Goal: Contribute content: Contribute content

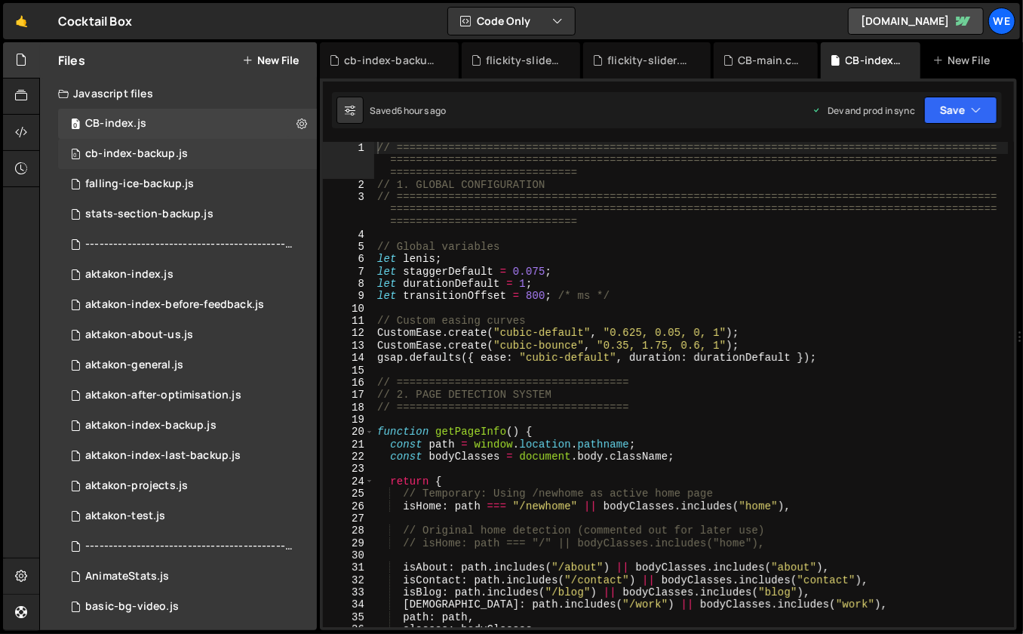
click at [161, 160] on div "cb-index-backup.js" at bounding box center [136, 154] width 103 height 14
click at [167, 129] on div "0 CB-index.js 0" at bounding box center [187, 124] width 259 height 30
click at [507, 222] on div "// ============================================================================…" at bounding box center [691, 409] width 634 height 535
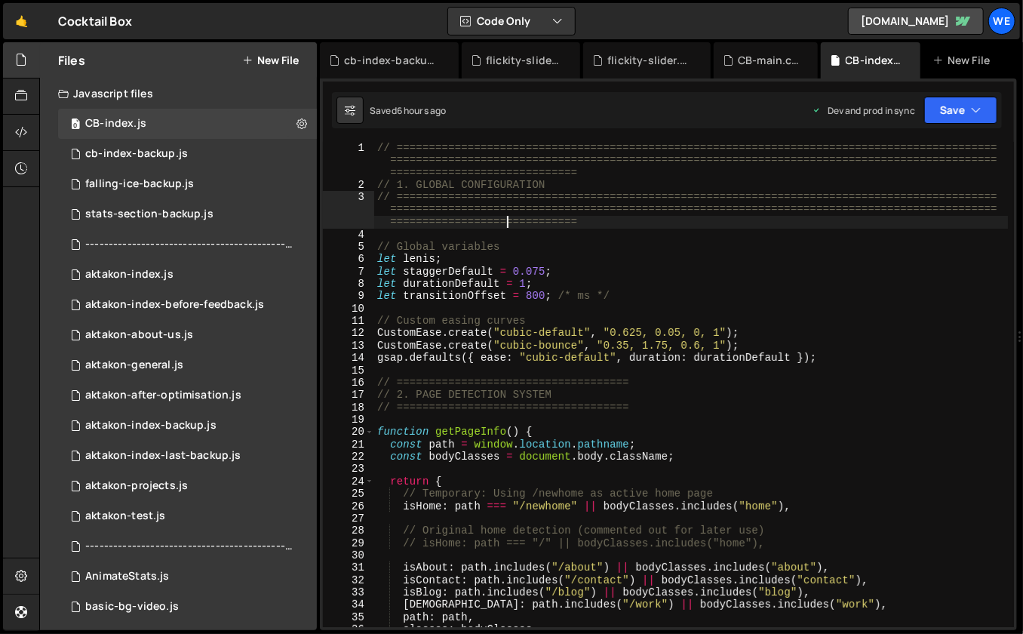
type textarea "initScript();"
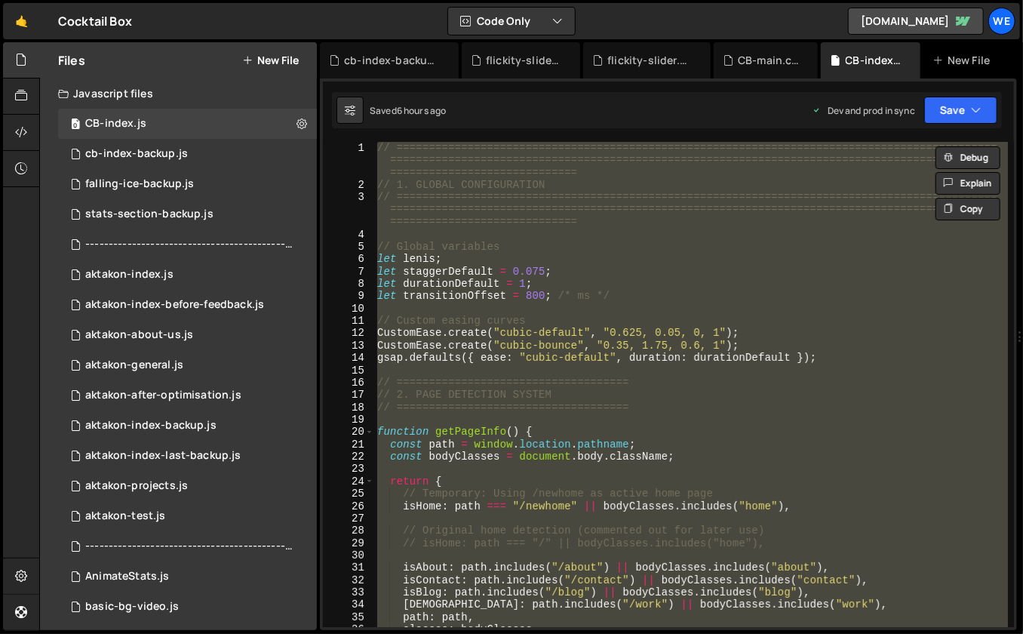
click at [292, 54] on button "New File" at bounding box center [270, 60] width 57 height 12
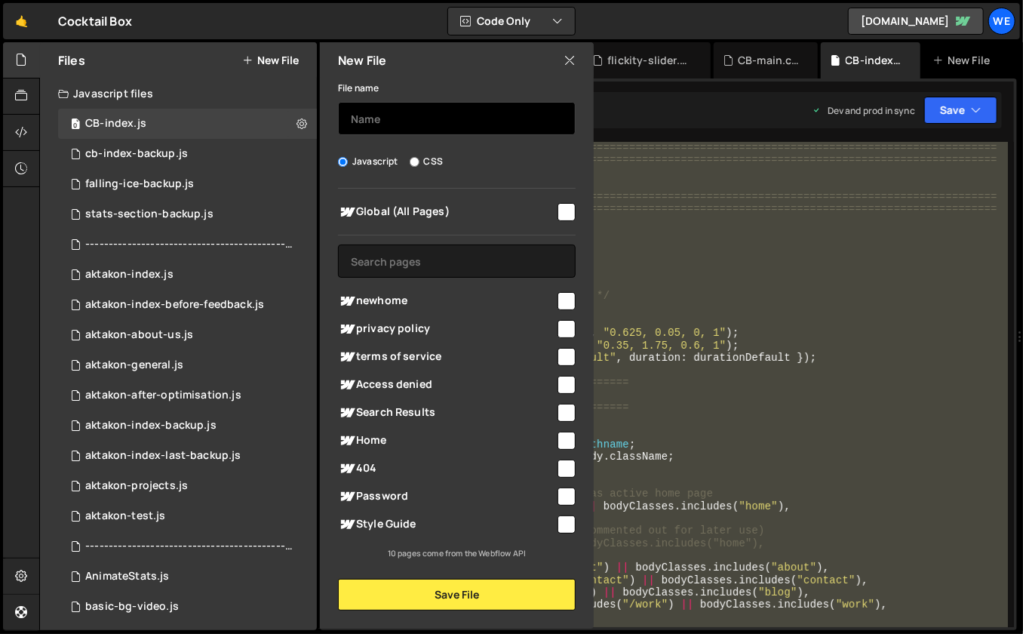
click at [414, 121] on input "text" at bounding box center [457, 118] width 238 height 33
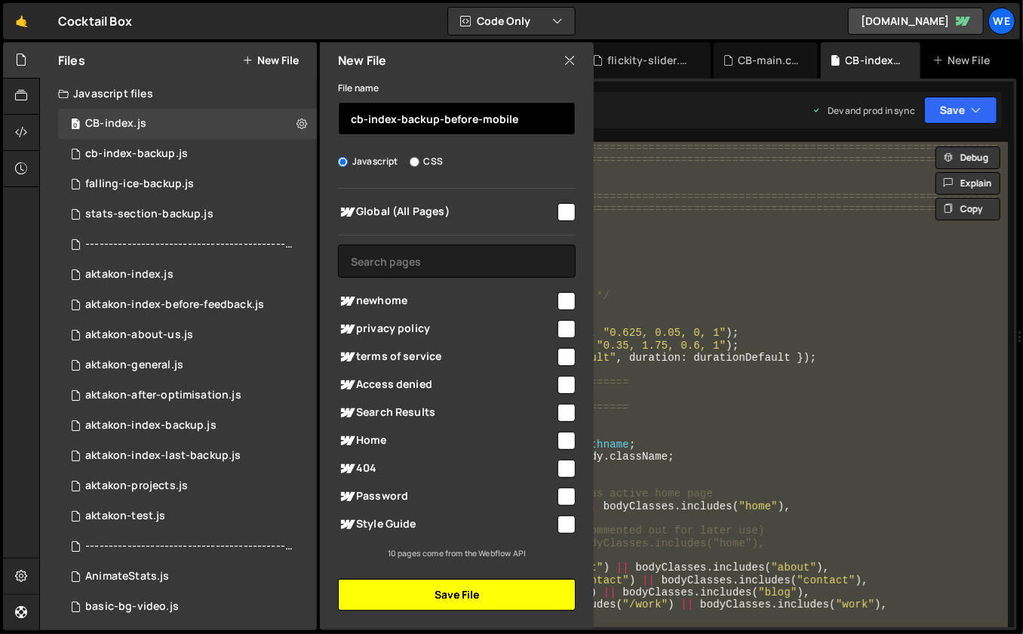
type input "cb-index-backup-before-mobile"
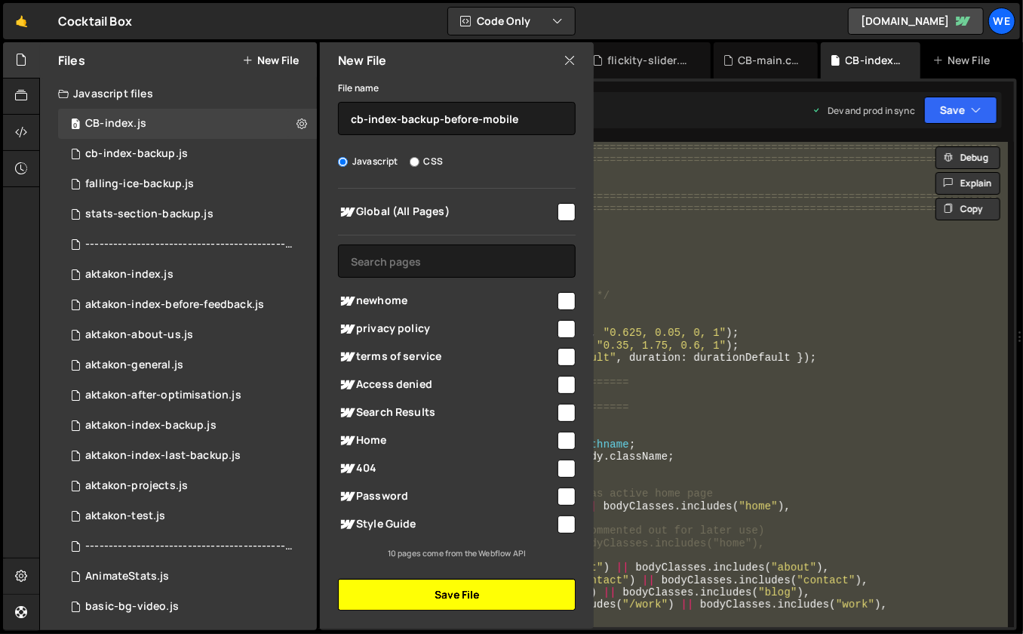
click at [406, 593] on button "Save File" at bounding box center [457, 594] width 238 height 32
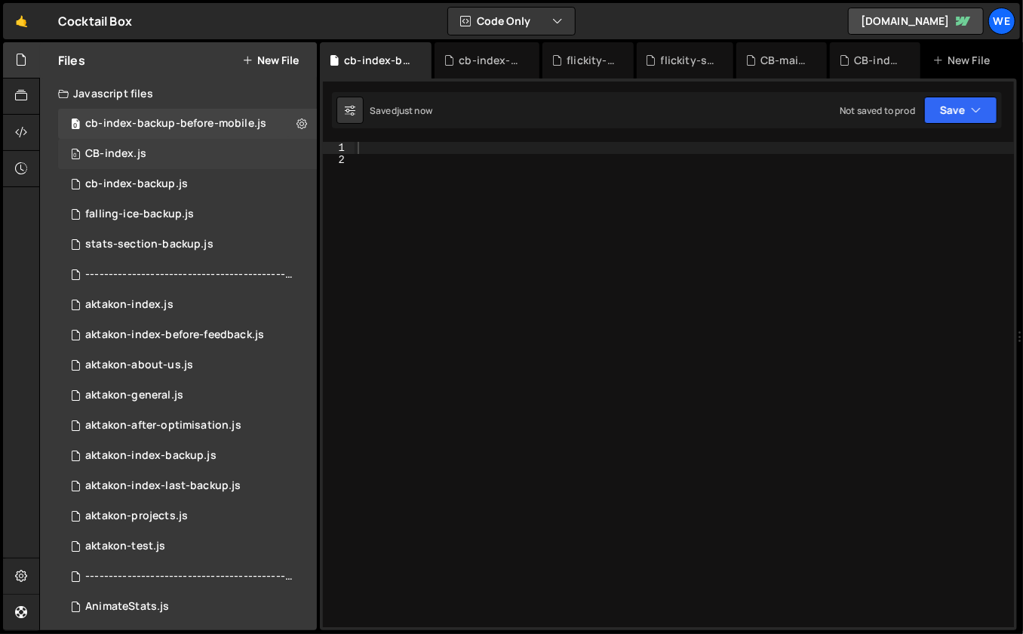
click at [172, 148] on div "0 CB-index.js 0" at bounding box center [187, 154] width 259 height 30
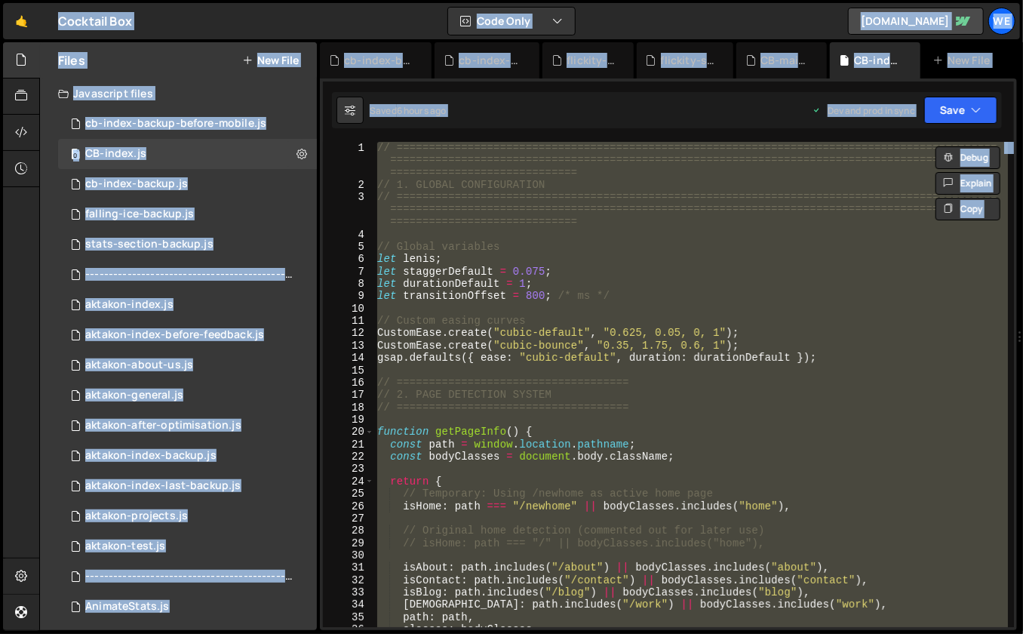
click at [510, 244] on div "// ============================================================================…" at bounding box center [691, 409] width 634 height 535
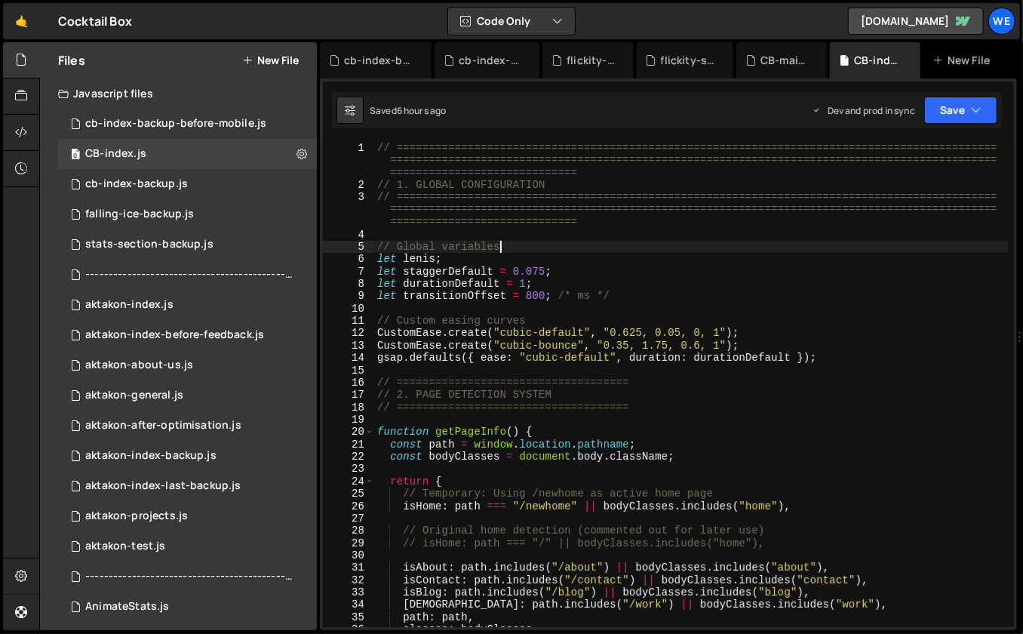
type textarea "initScript();"
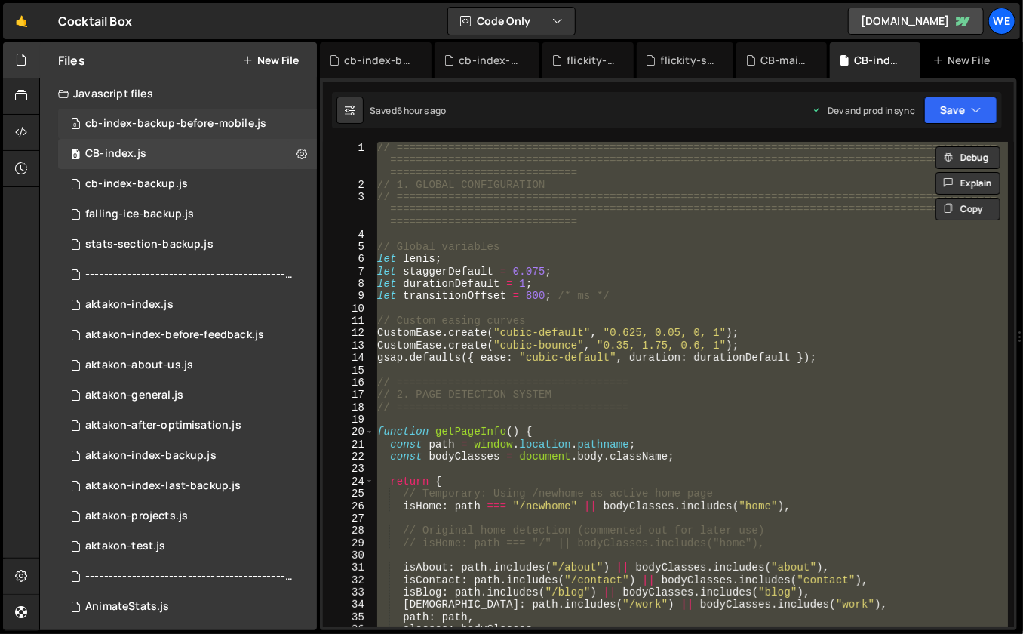
click at [162, 115] on div "0 cb-index-backup-before-mobile.js 0" at bounding box center [187, 124] width 259 height 30
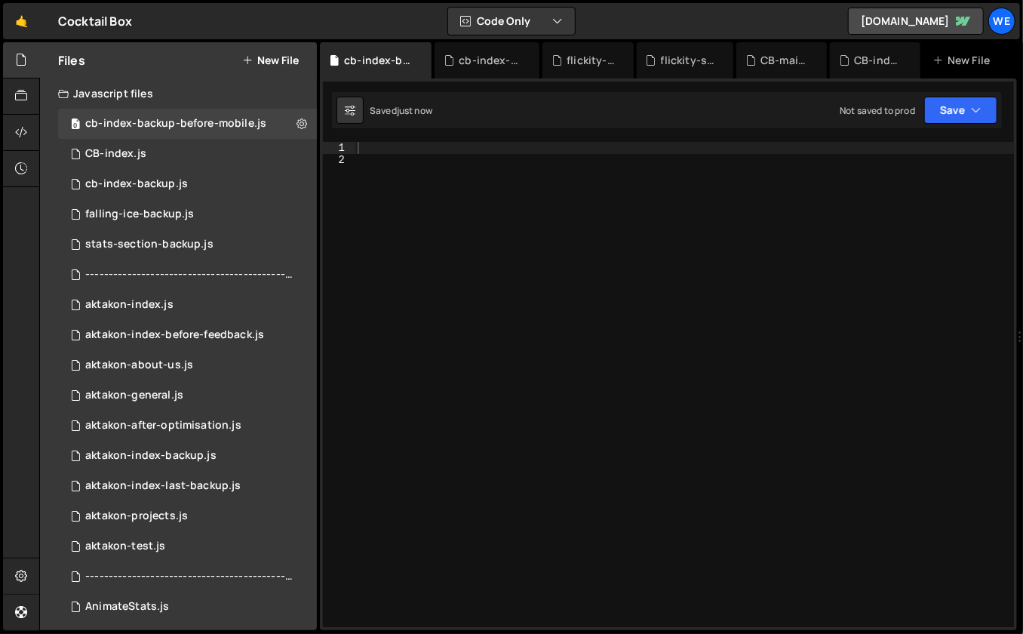
click at [528, 237] on div at bounding box center [684, 397] width 660 height 511
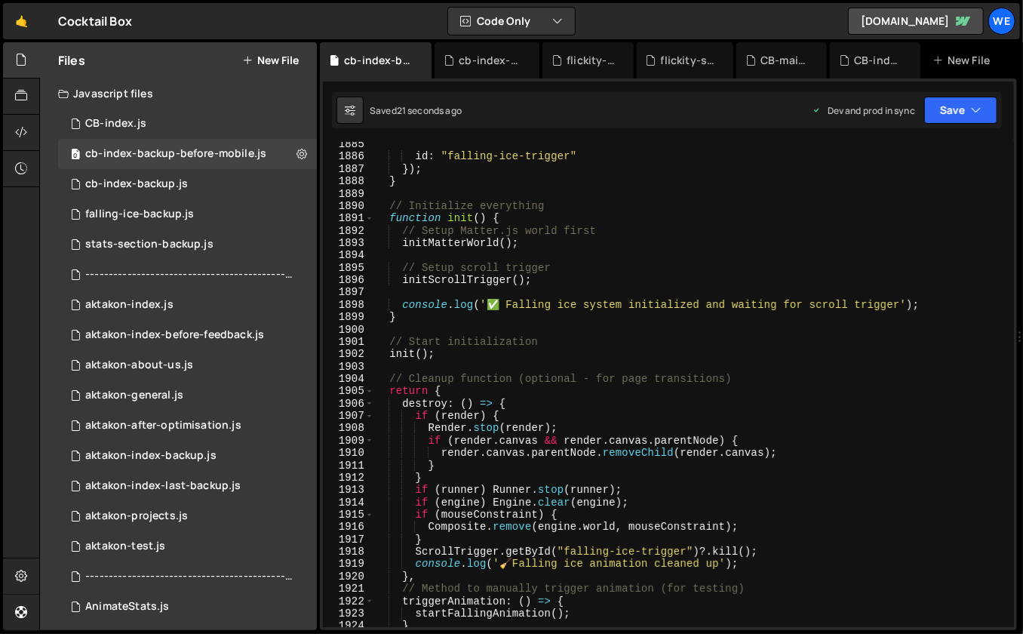
scroll to position [22965, 0]
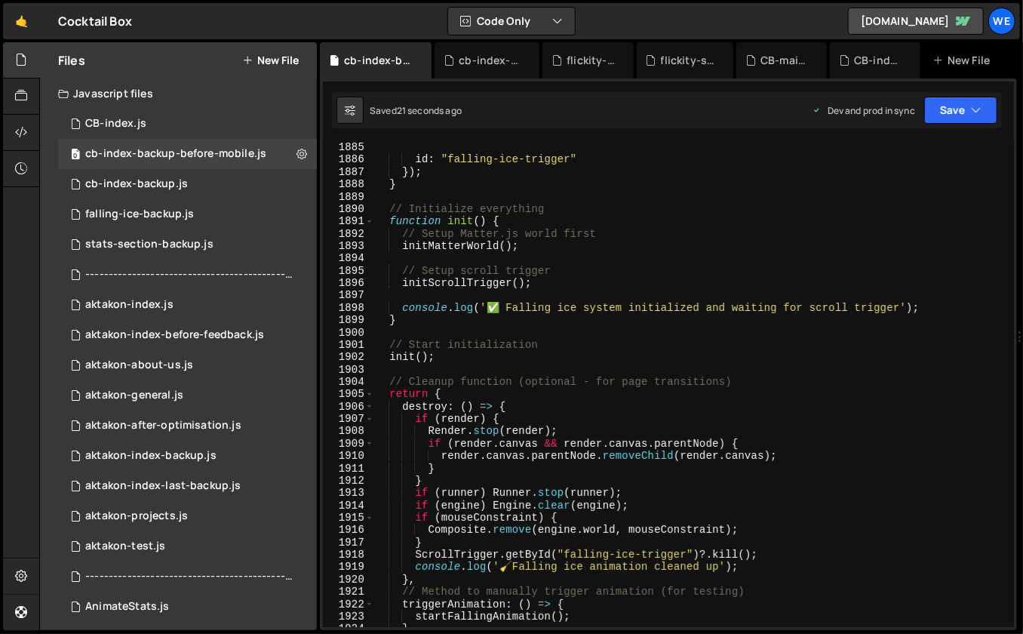
click at [623, 311] on div "id : "falling-ice-trigger" }) ; } // Initialize everything function init ( ) { …" at bounding box center [690, 396] width 635 height 511
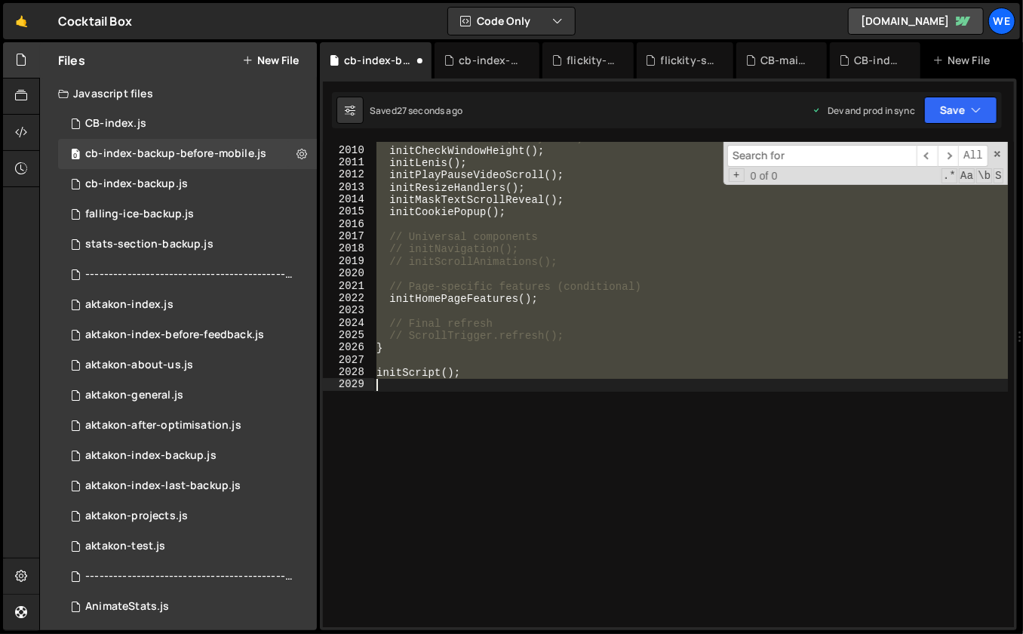
scroll to position [22884, 0]
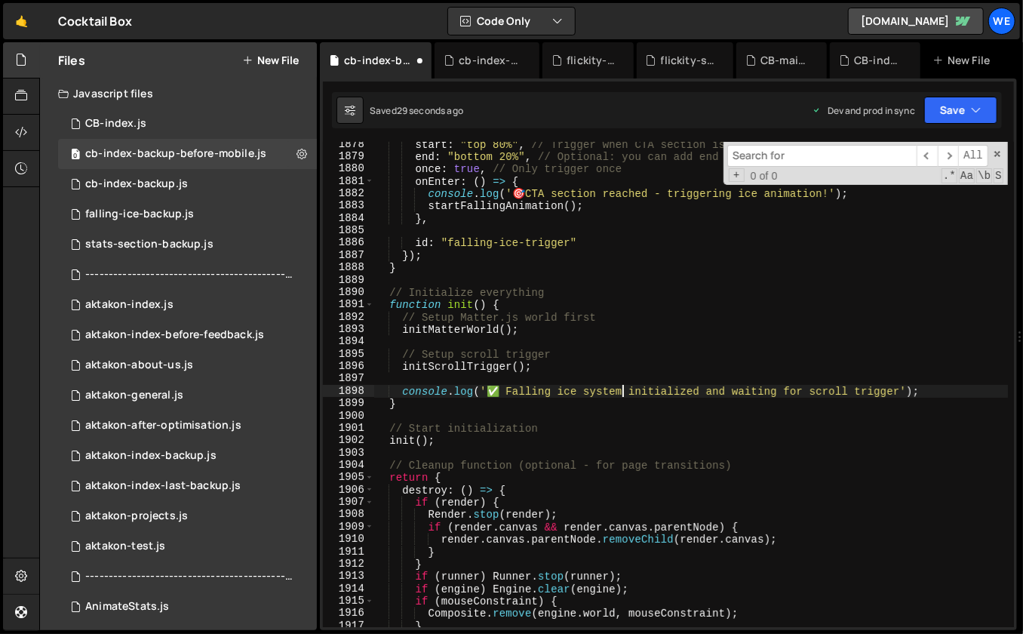
type textarea "initScript();"
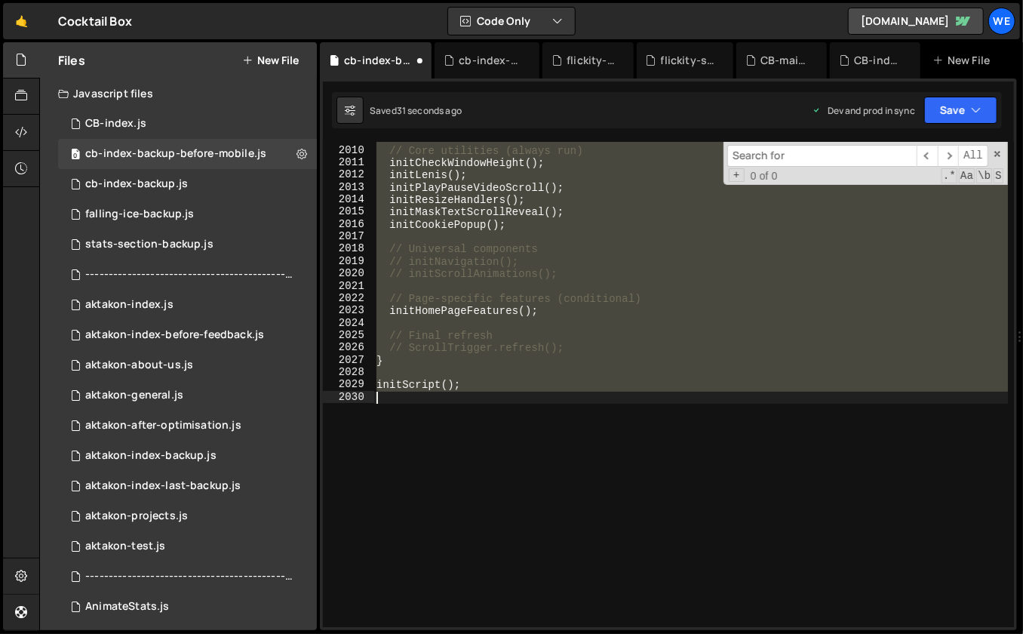
scroll to position [0, 0]
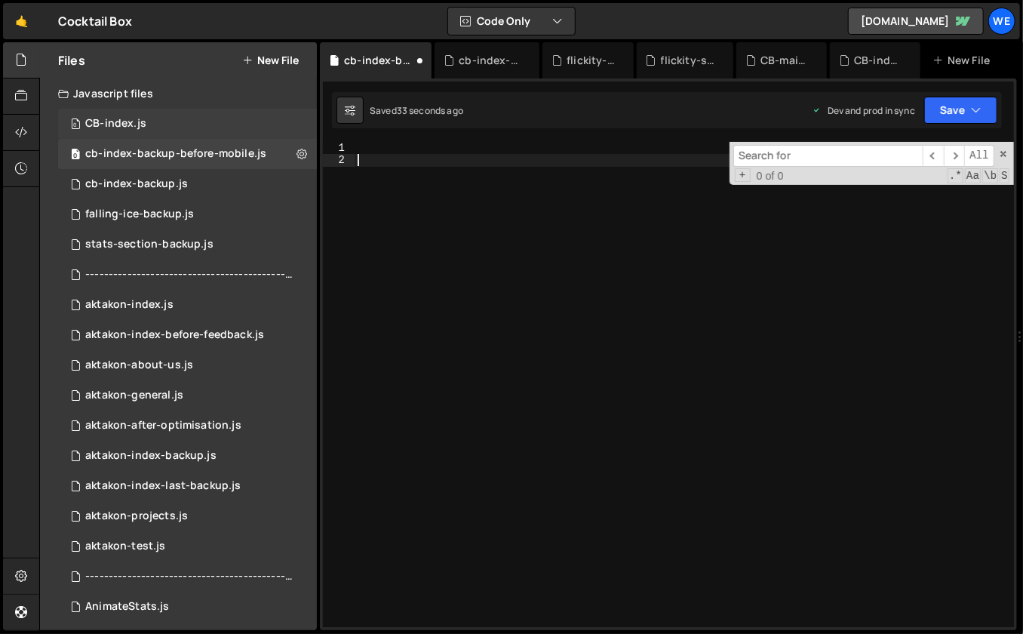
click at [159, 123] on div "0 CB-index.js 0" at bounding box center [187, 124] width 259 height 30
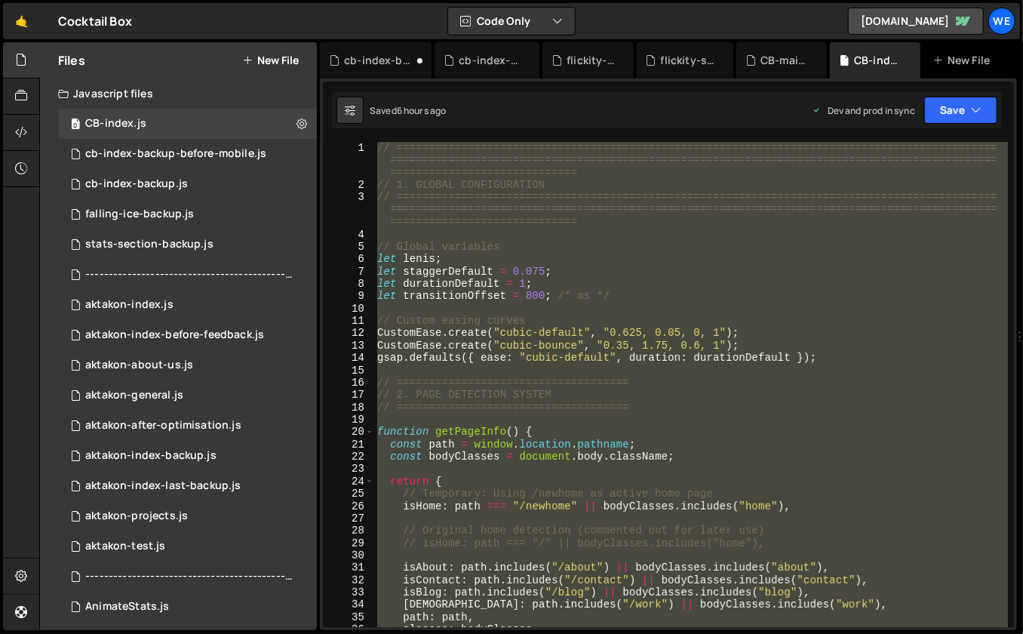
click at [534, 265] on div "// ============================================================================…" at bounding box center [691, 409] width 634 height 535
click at [159, 152] on div "cb-index-backup-before-mobile.js" at bounding box center [175, 154] width 181 height 14
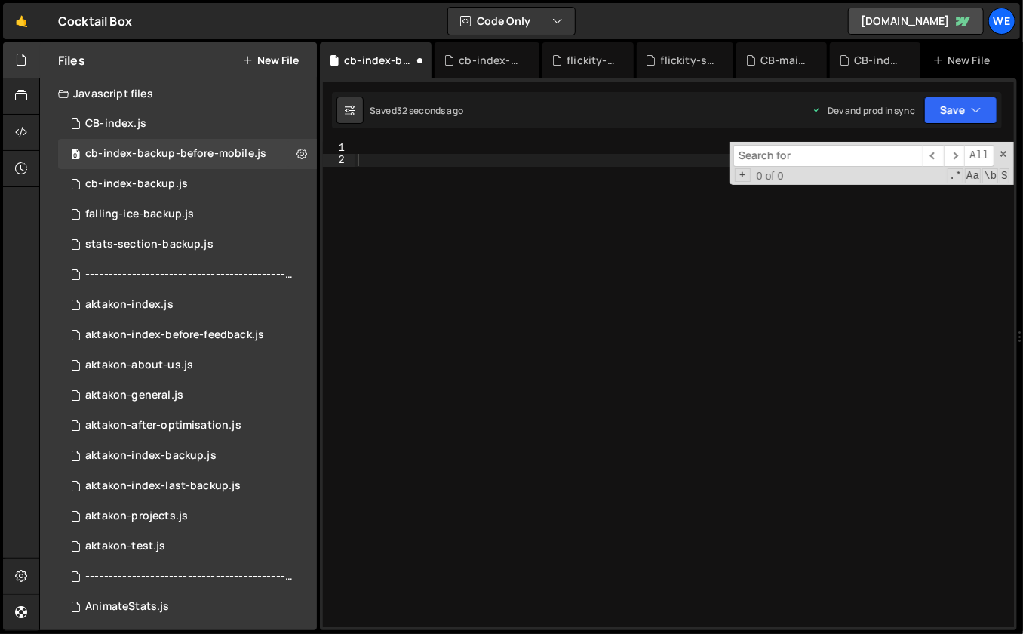
click at [577, 279] on div at bounding box center [684, 397] width 660 height 511
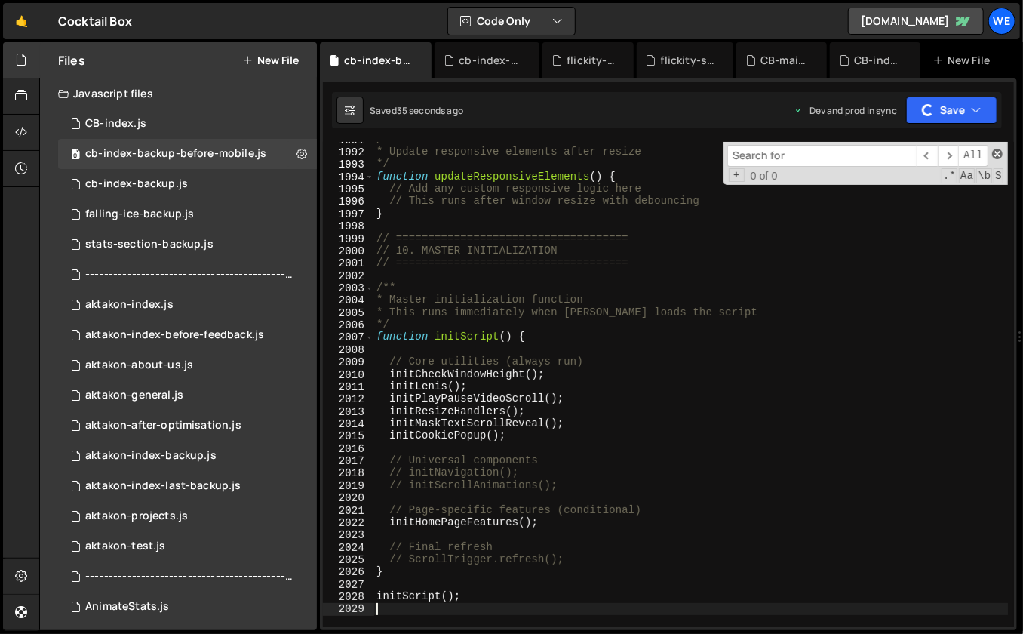
click at [996, 155] on span at bounding box center [997, 154] width 11 height 11
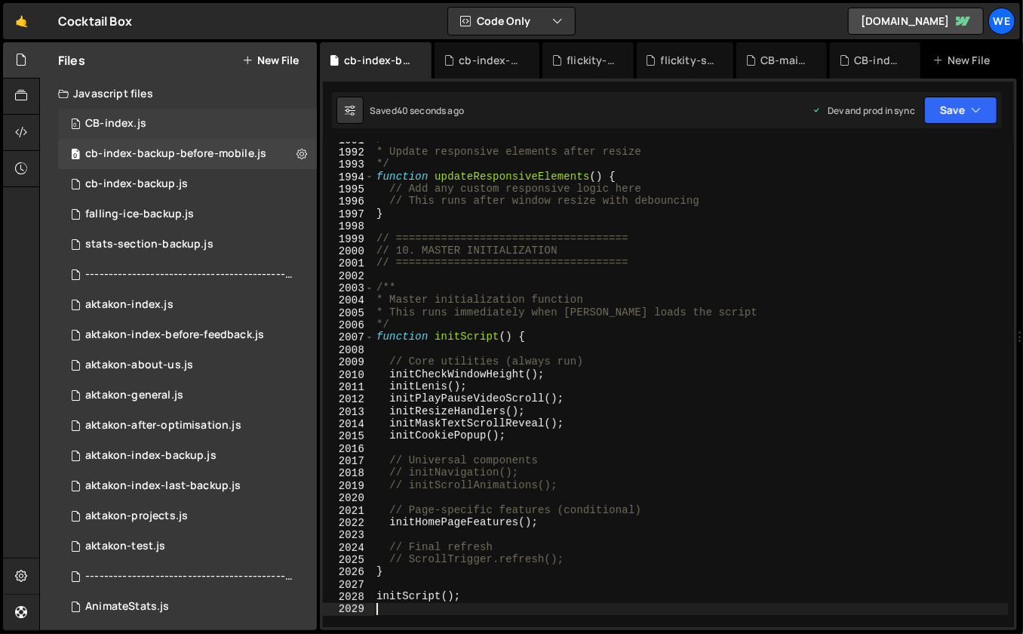
click at [155, 119] on div "0 CB-index.js 0" at bounding box center [187, 124] width 259 height 30
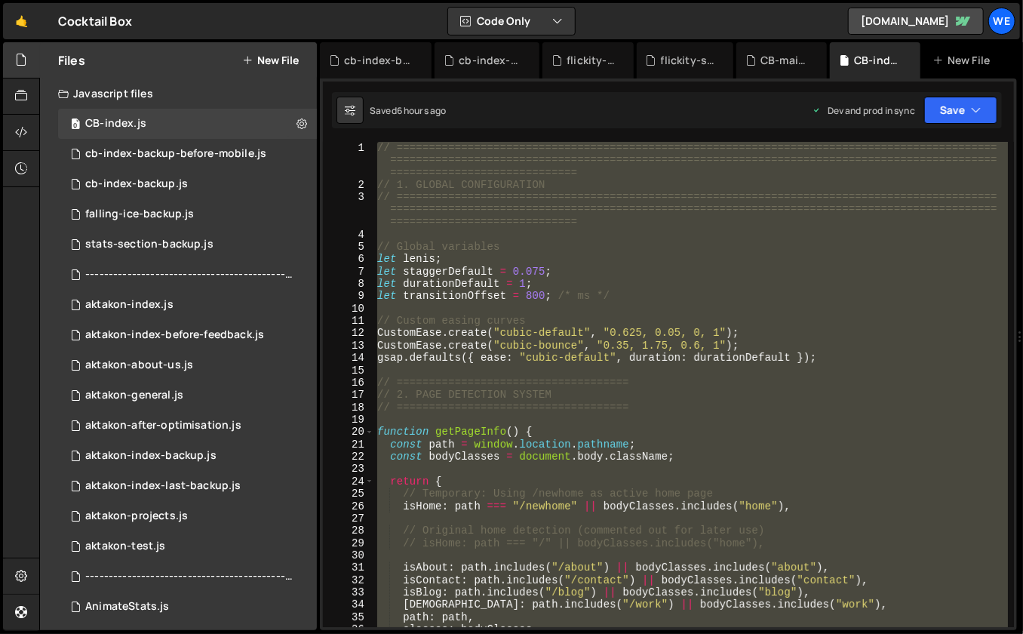
click at [678, 293] on div "// ============================================================================…" at bounding box center [691, 409] width 634 height 535
type textarea "let transitionOffset = 800; /* ms */"
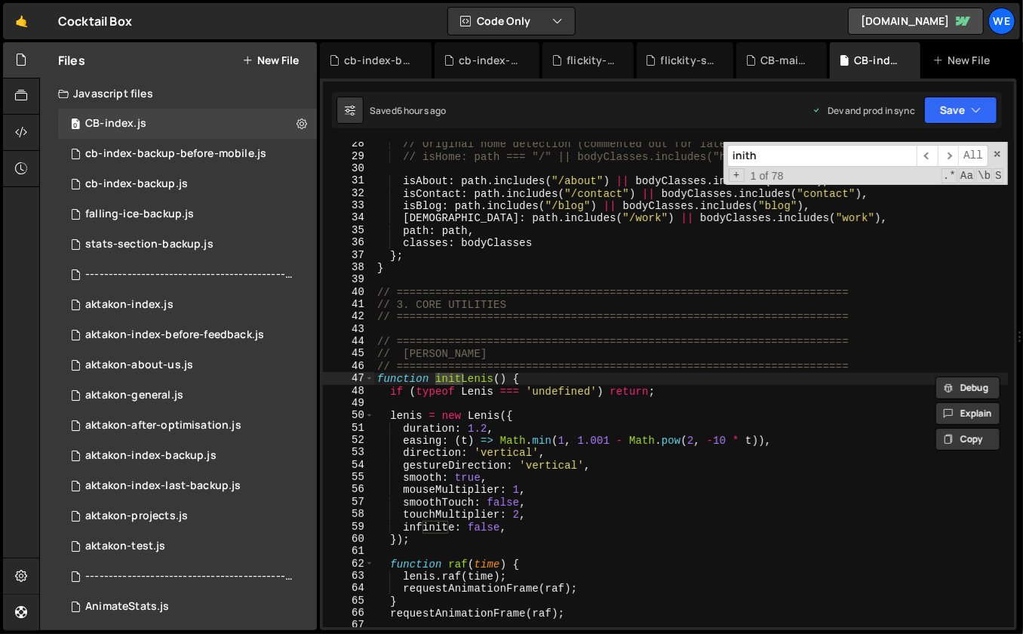
scroll to position [3588, 0]
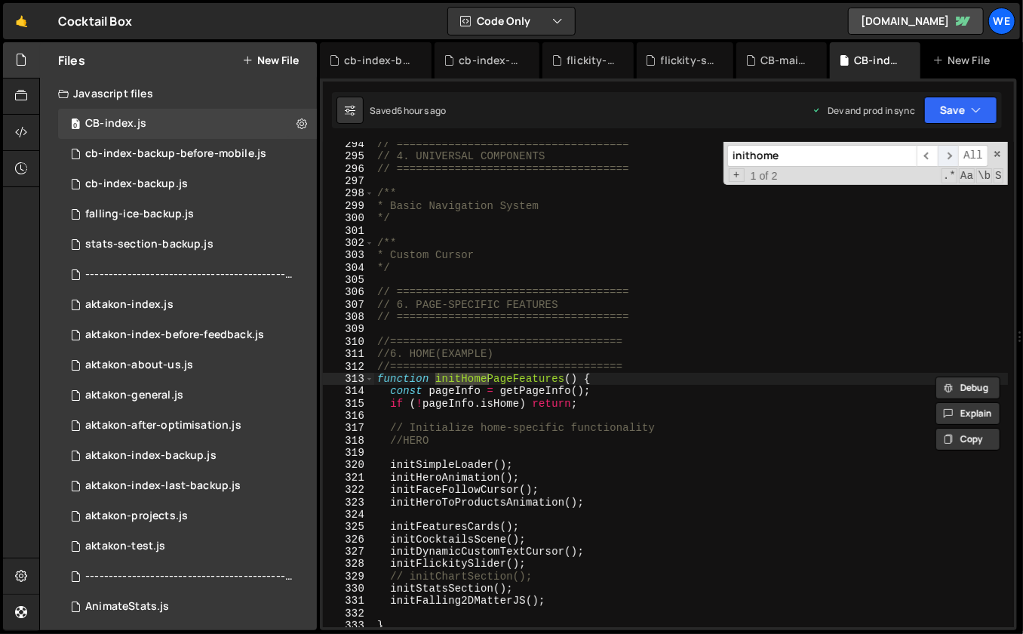
click at [951, 155] on span "​" at bounding box center [948, 156] width 21 height 22
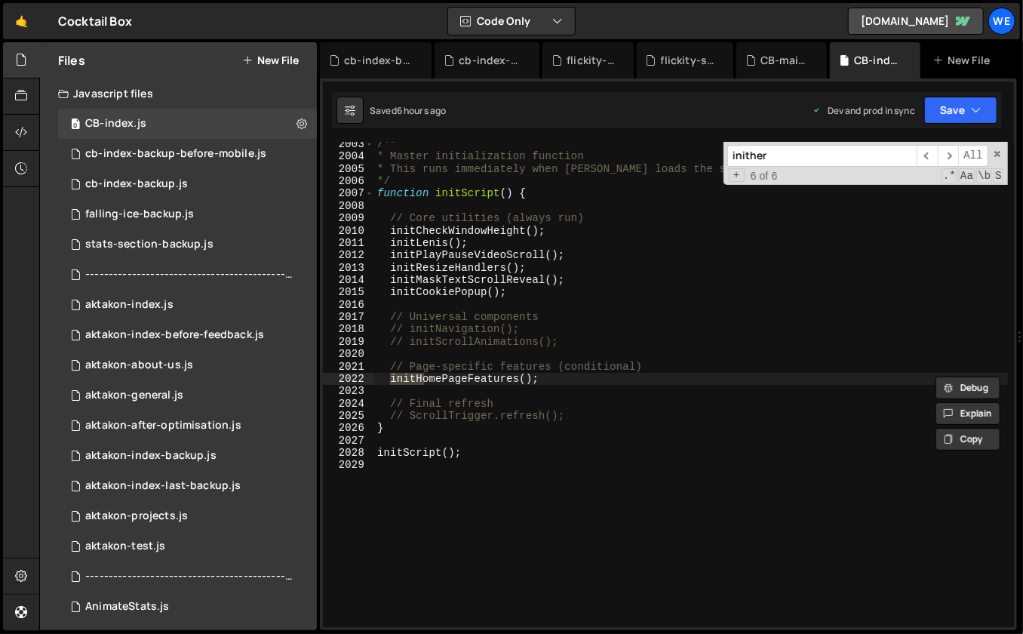
scroll to position [3672, 0]
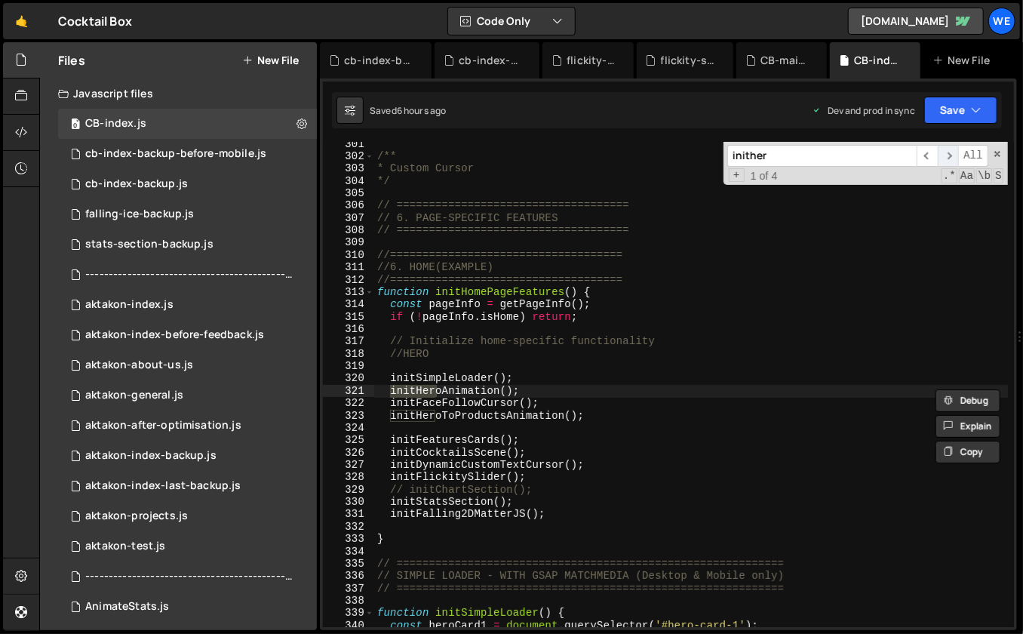
type input "inither"
click at [944, 152] on span "​" at bounding box center [948, 156] width 21 height 22
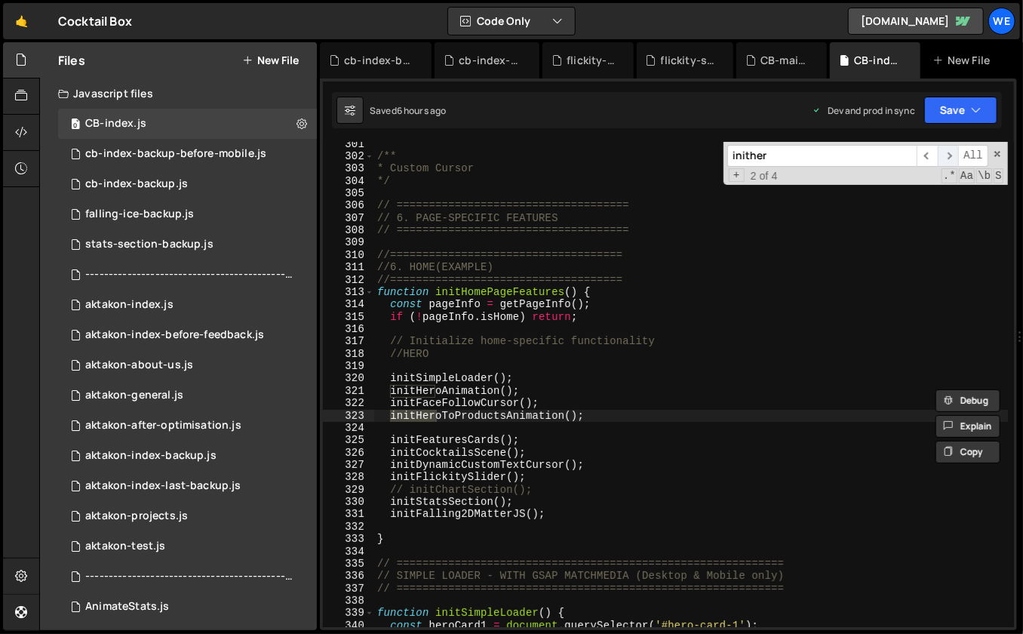
click at [944, 152] on span "​" at bounding box center [948, 156] width 21 height 22
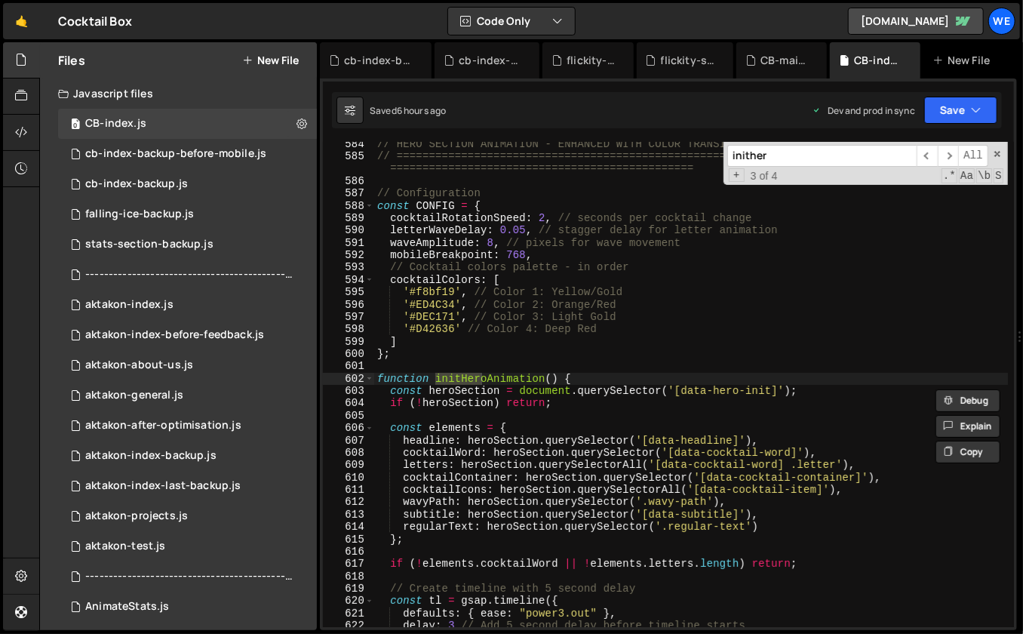
click at [703, 364] on div "// HERO SECTION ANIMATION - ENHANCED WITH COLOR TRANSITIONS // ================…" at bounding box center [691, 393] width 634 height 511
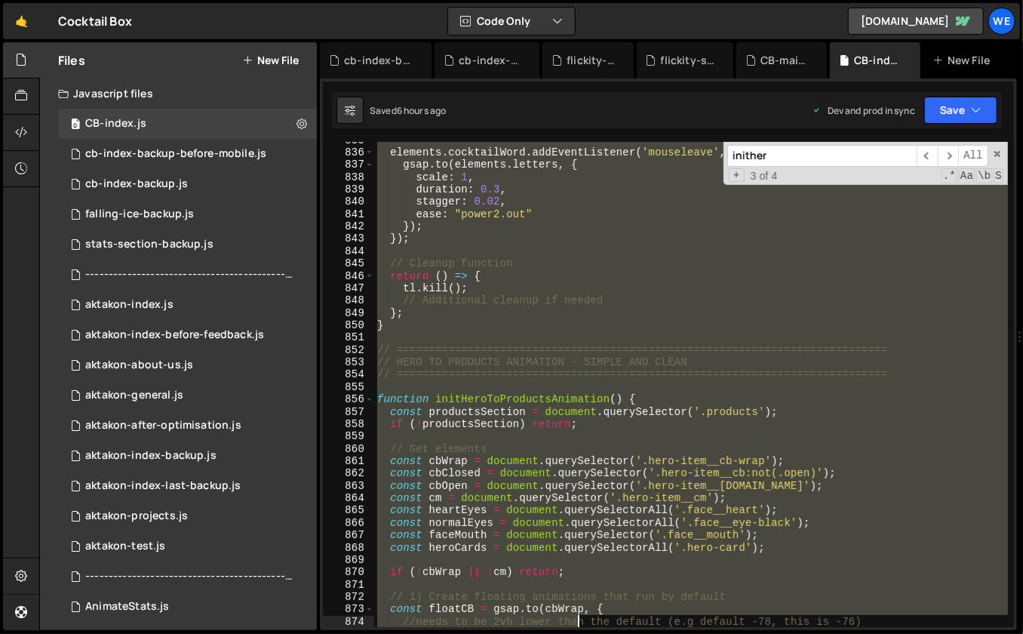
scroll to position [10181, 0]
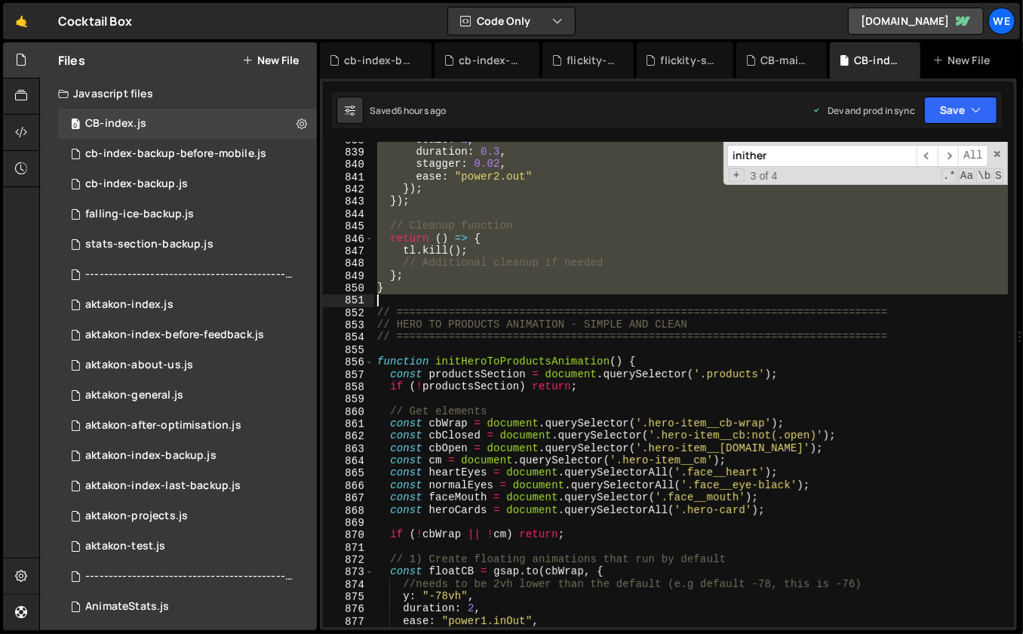
drag, startPoint x: 374, startPoint y: 164, endPoint x: 536, endPoint y: 298, distance: 210.0
click at [536, 298] on div "scale : 1 , duration : 0.3 , stagger : 0.02 , ease : "power2.out" }) ; }) ; // …" at bounding box center [691, 388] width 634 height 511
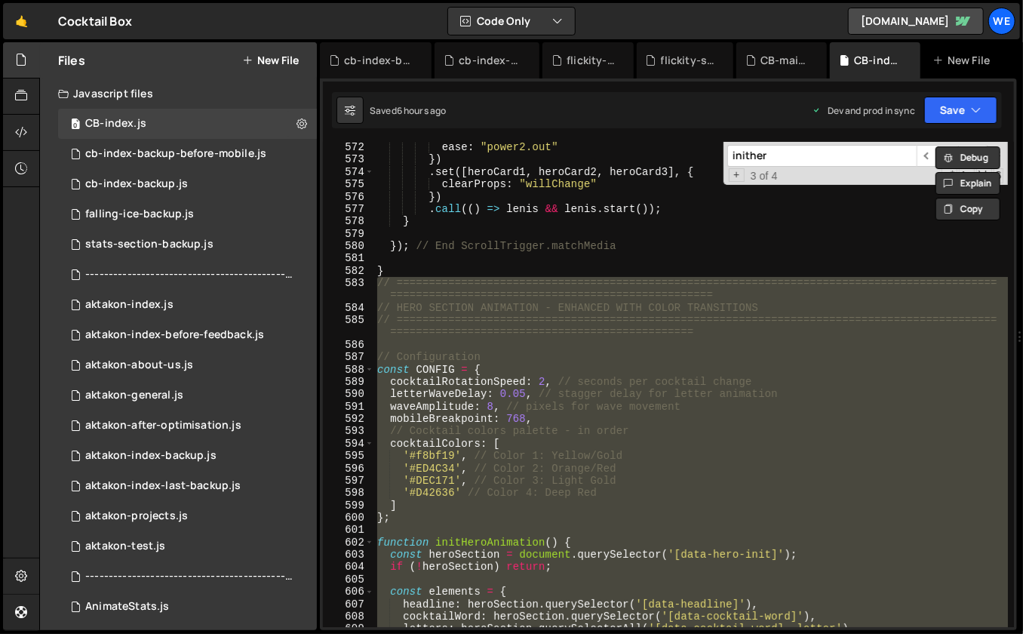
scroll to position [6940, 0]
click at [522, 216] on div "ease : "power2.out" }) . set ([ heroCard1 , heroCard2 , heroCard3 ] , { clearPr…" at bounding box center [691, 396] width 634 height 511
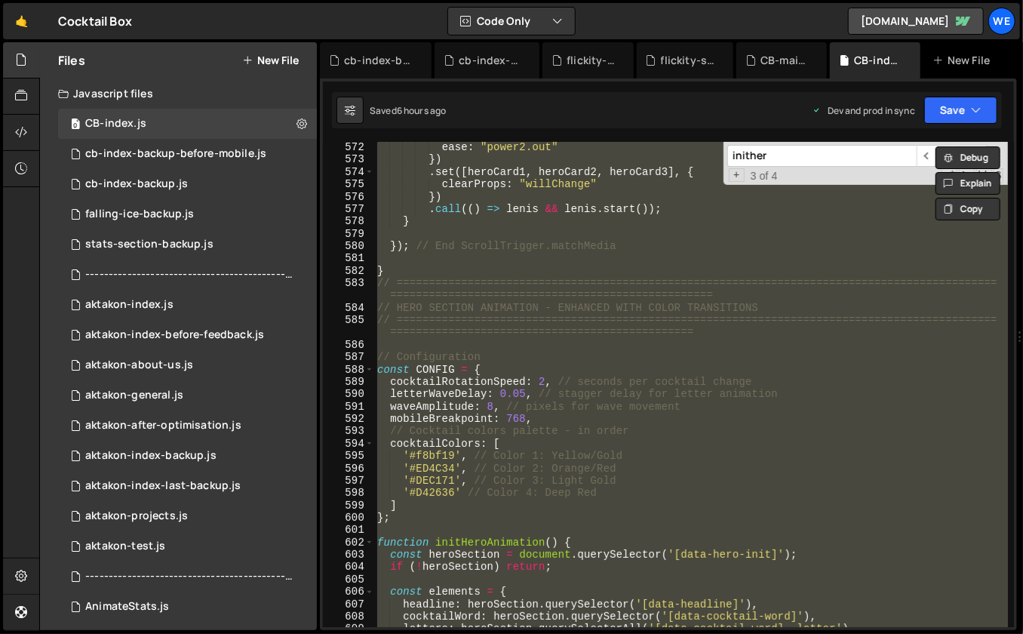
click at [736, 281] on div "ease : "power2.out" }) . set ([ heroCard1 , heroCard2 , heroCard3 ] , { clearPr…" at bounding box center [691, 396] width 634 height 511
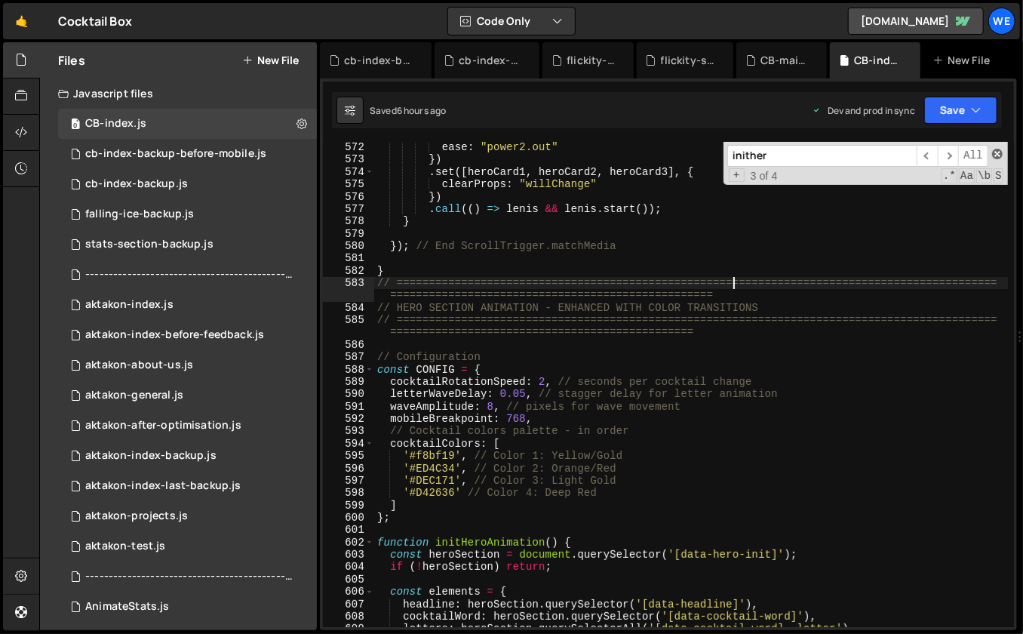
click at [998, 152] on span at bounding box center [997, 154] width 11 height 11
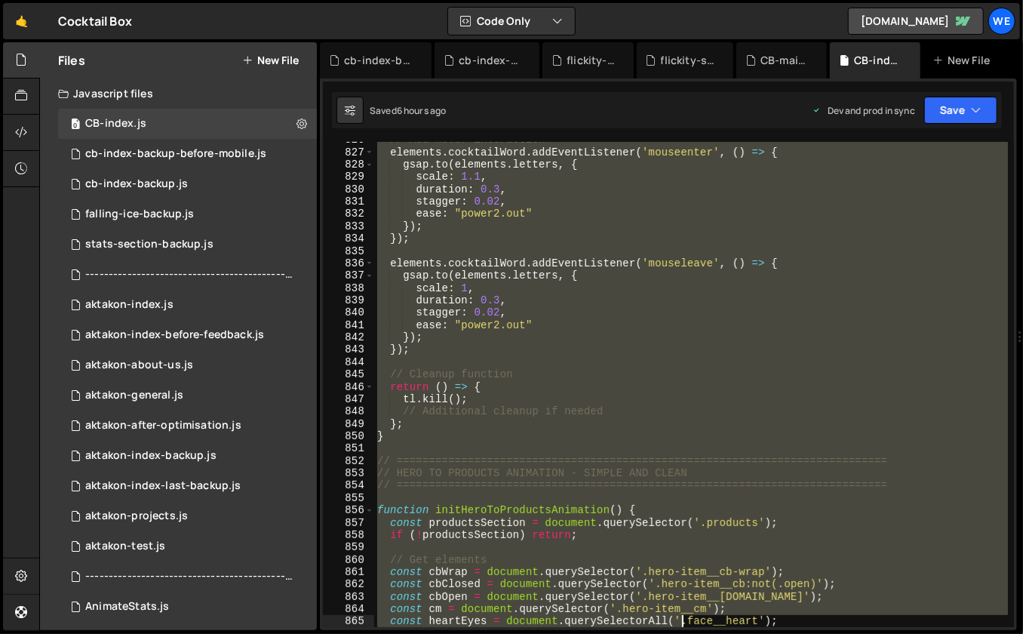
scroll to position [10048, 0]
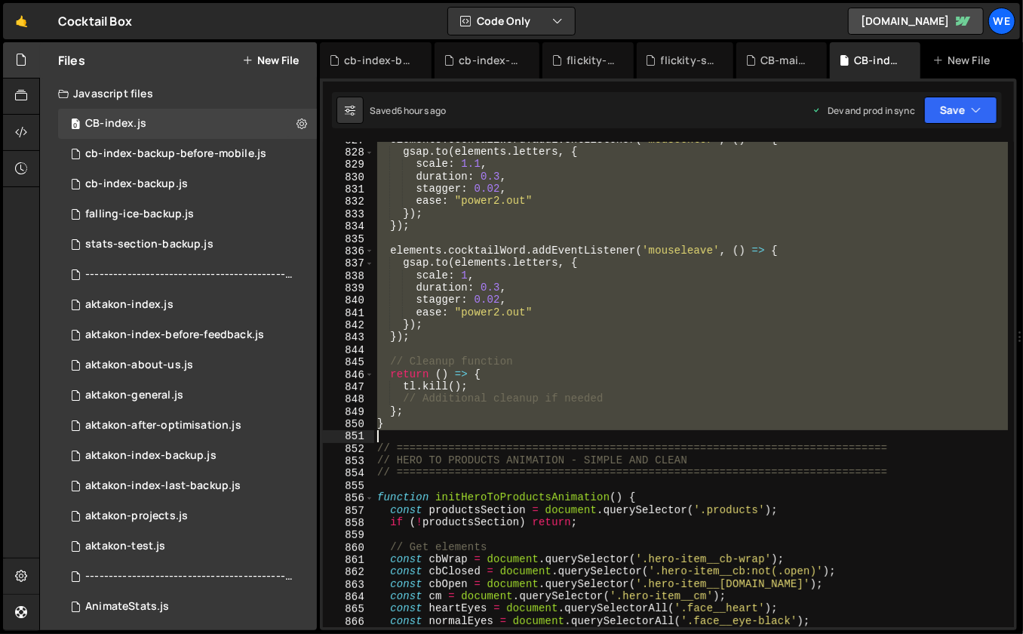
drag, startPoint x: 376, startPoint y: 285, endPoint x: 615, endPoint y: 441, distance: 284.9
click at [615, 441] on div "elements . [GEOGRAPHIC_DATA] . addEventListener ( 'mouseenter' , ( ) => { gsap …" at bounding box center [691, 388] width 634 height 511
paste textarea
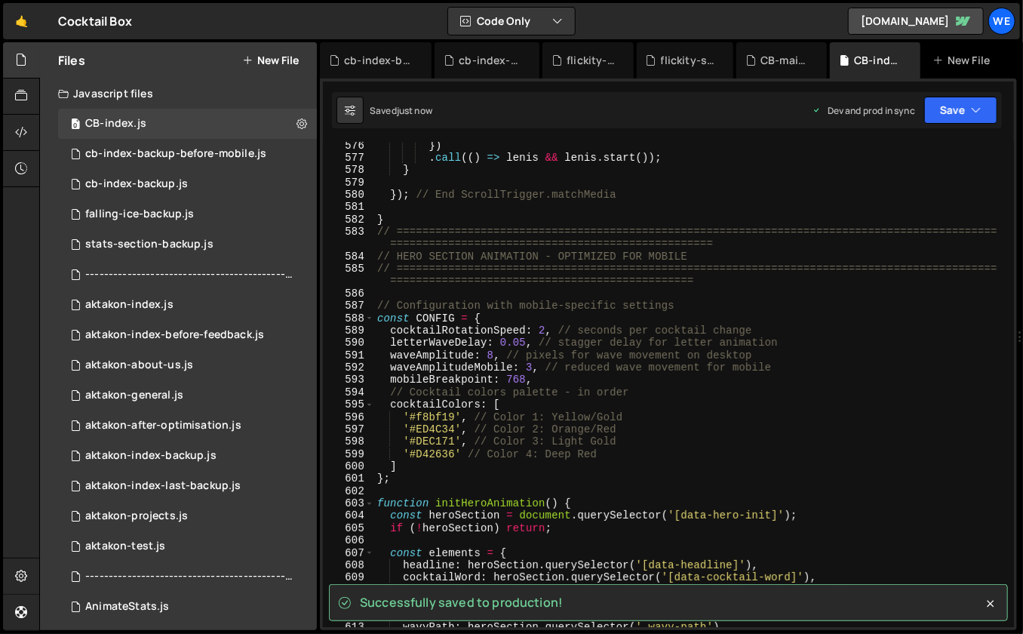
scroll to position [6794, 0]
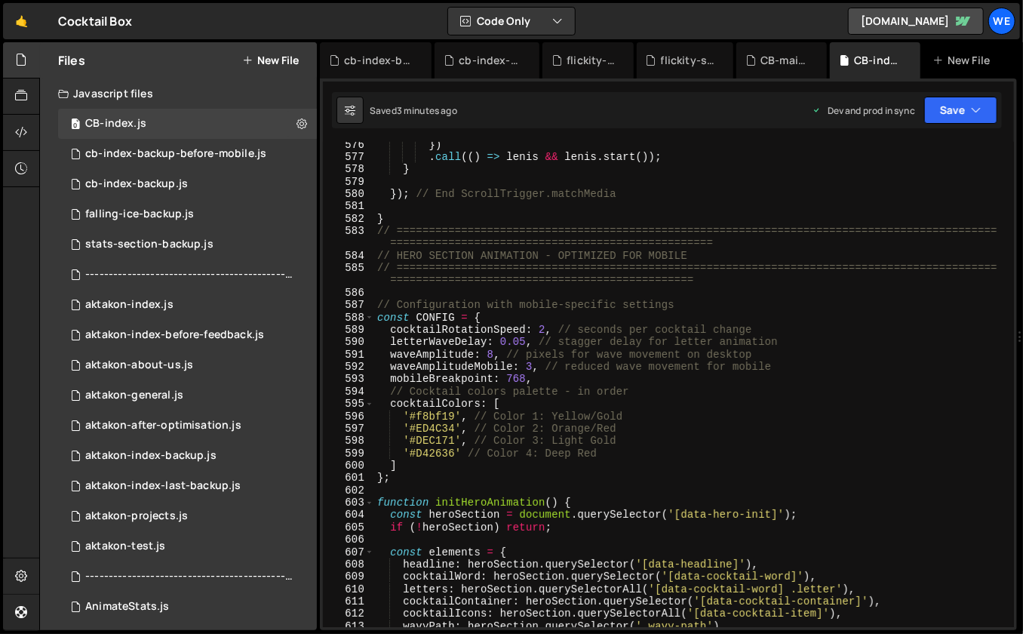
click at [572, 381] on div "}) . call (( ) => [PERSON_NAME] && [PERSON_NAME] . start ( )) ; } }) ; // End S…" at bounding box center [691, 394] width 634 height 511
type textarea "mobileBreakpoint: 768,"
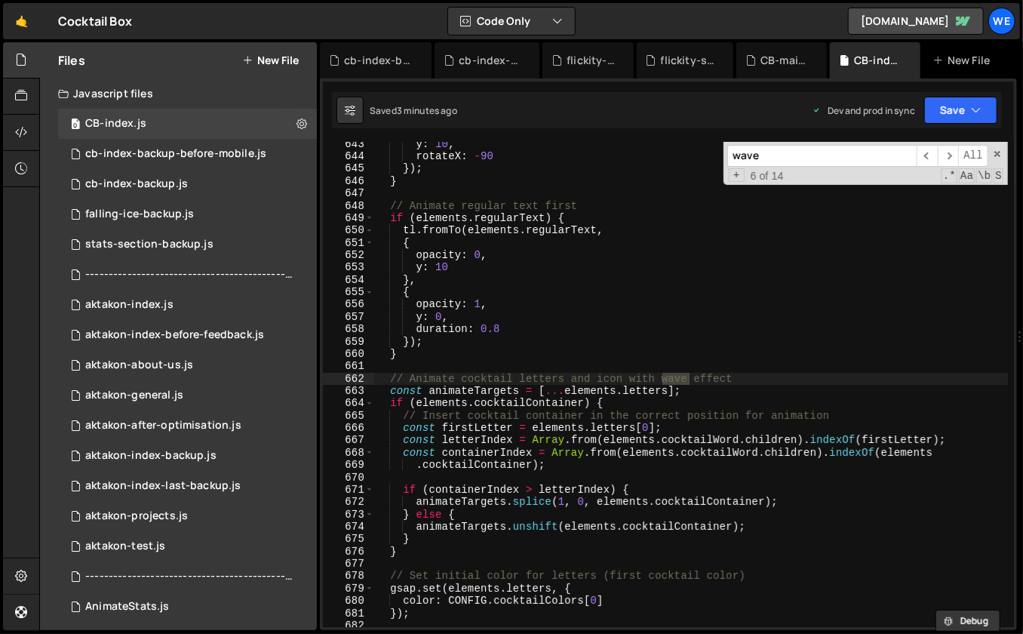
scroll to position [7604, 0]
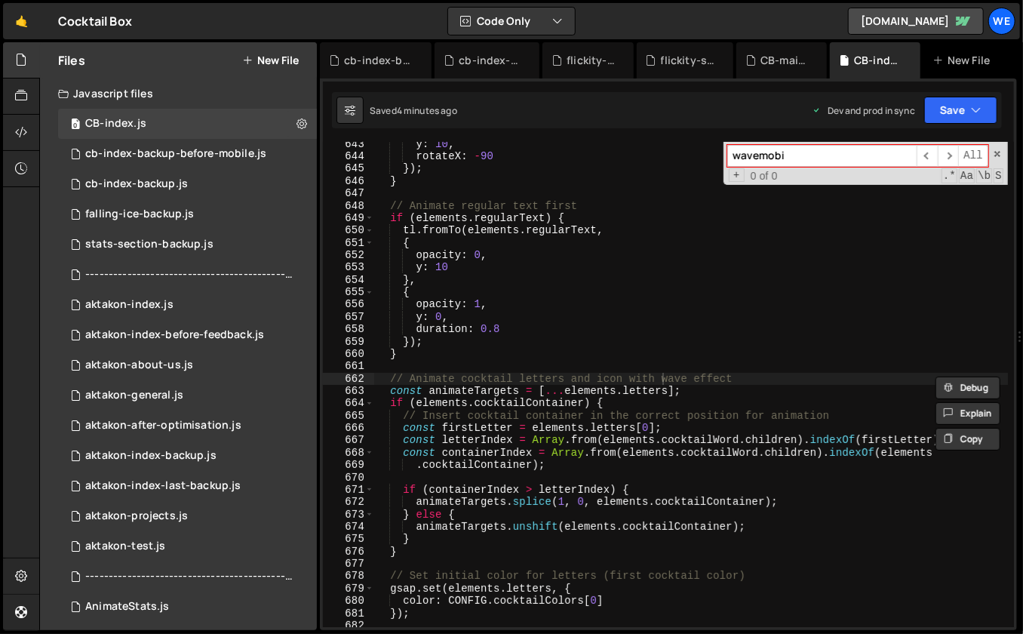
click at [796, 156] on input "wavemobi" at bounding box center [821, 156] width 189 height 22
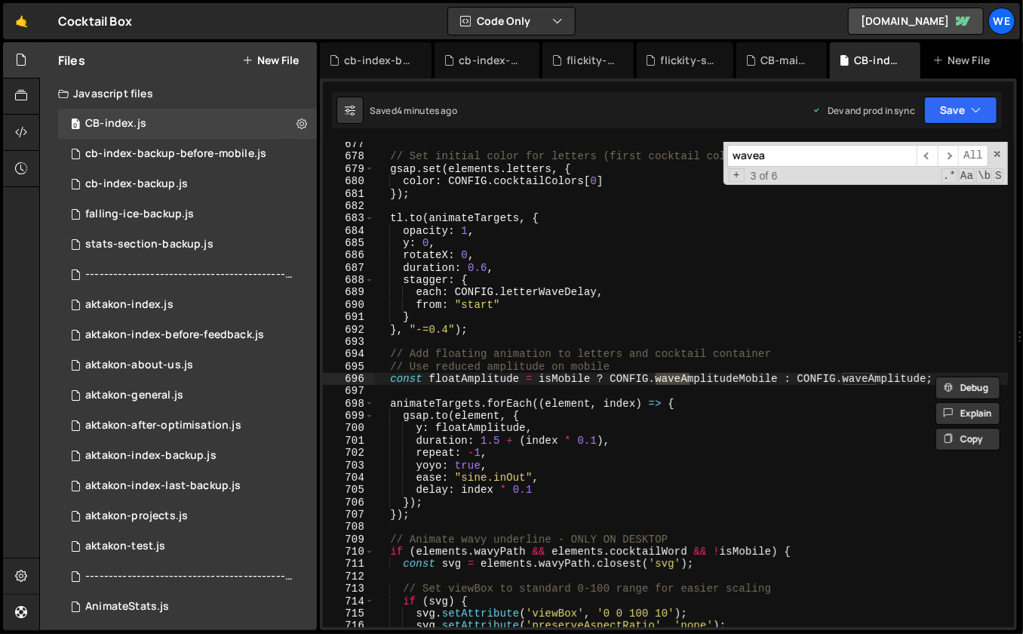
scroll to position [8003, 0]
type input "waveamplitudemobi"
click at [924, 159] on span "​" at bounding box center [926, 156] width 21 height 22
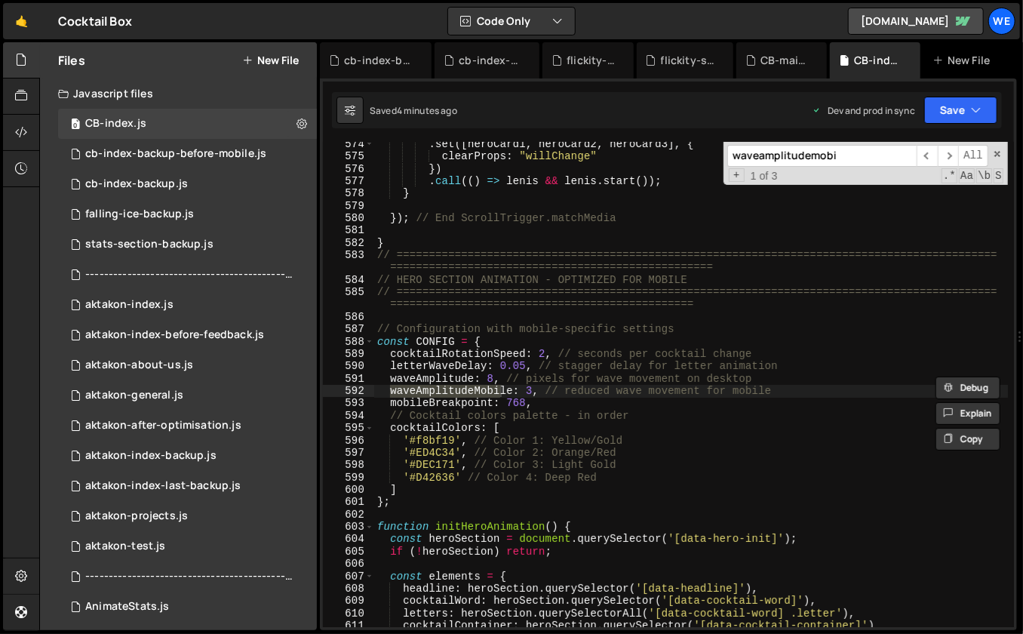
click at [545, 394] on div ". set ([ heroCard1 , heroCard2 , heroCard3 ] , { clearProps : "willChange" }) .…" at bounding box center [691, 393] width 634 height 511
click at [533, 391] on div ". set ([ heroCard1 , heroCard2 , heroCard3 ] , { clearProps : "willChange" }) .…" at bounding box center [691, 393] width 634 height 511
click at [581, 390] on div ". set ([ heroCard1 , heroCard2 , heroCard3 ] , { clearProps : "willChange" }) .…" at bounding box center [691, 393] width 634 height 511
click at [949, 149] on span "​" at bounding box center [948, 156] width 21 height 22
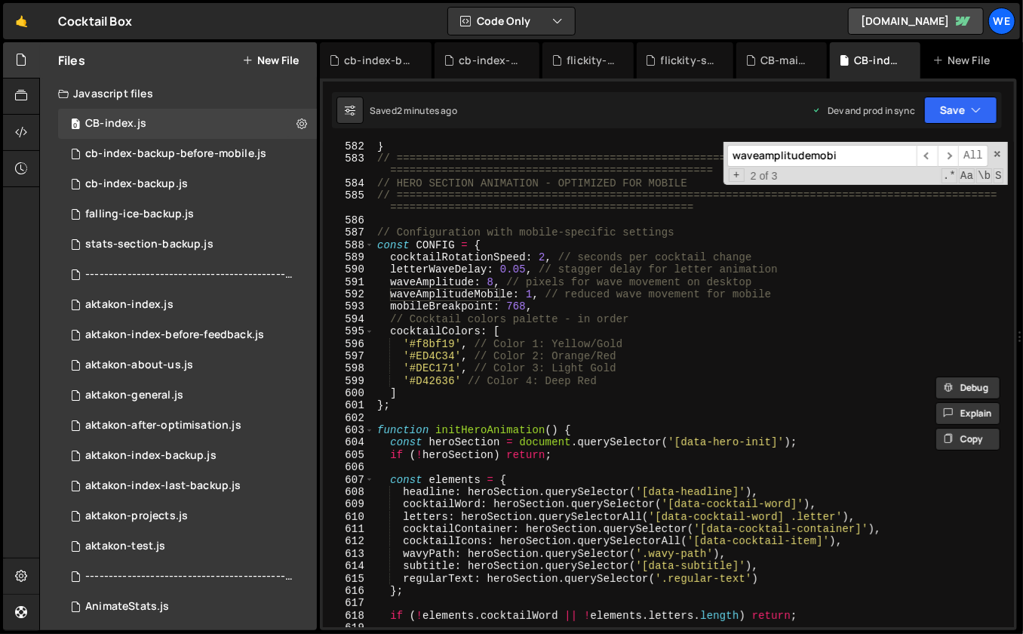
scroll to position [0, 0]
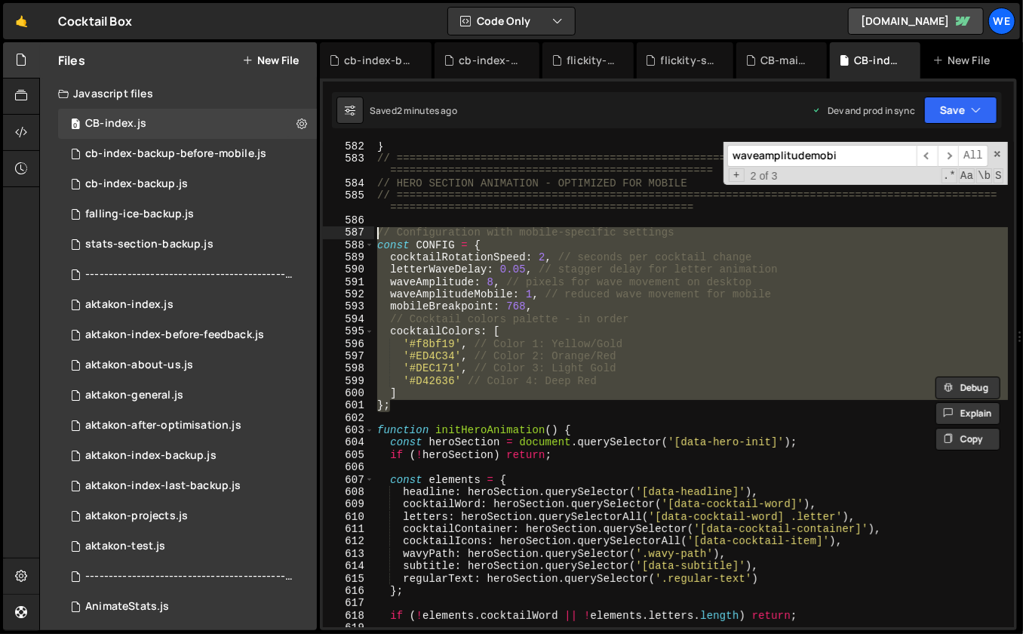
drag, startPoint x: 400, startPoint y: 406, endPoint x: 362, endPoint y: 234, distance: 176.2
click at [362, 234] on div "}; 582 583 584 585 586 587 588 589 590 591 592 593 594 595 596 597 598 599 600 …" at bounding box center [668, 384] width 691 height 485
paste textarea "};"
type textarea "};"
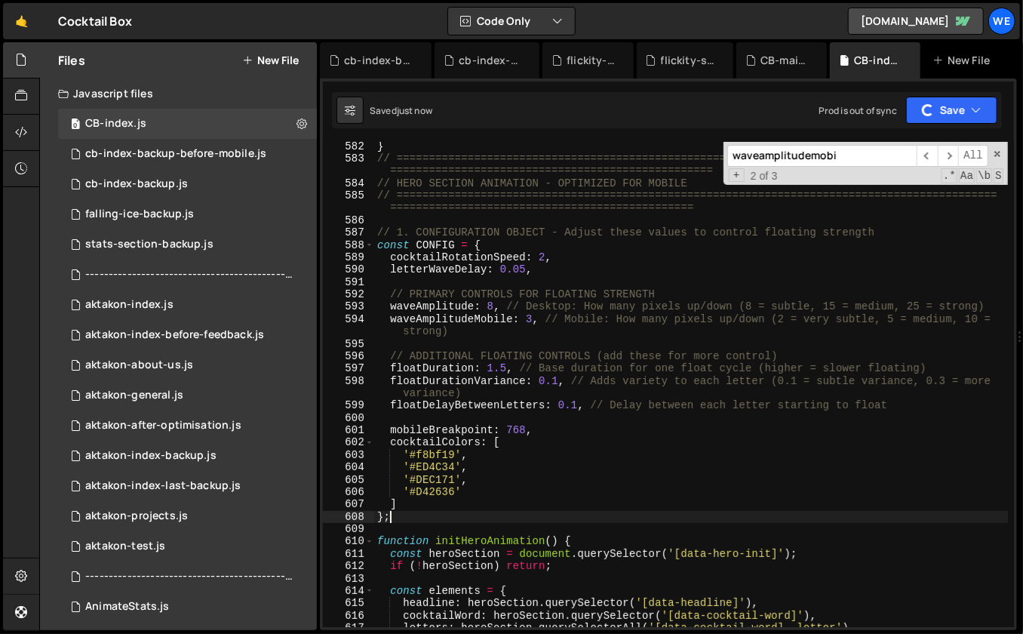
click at [641, 414] on div "} // ==========================================================================…" at bounding box center [691, 395] width 634 height 511
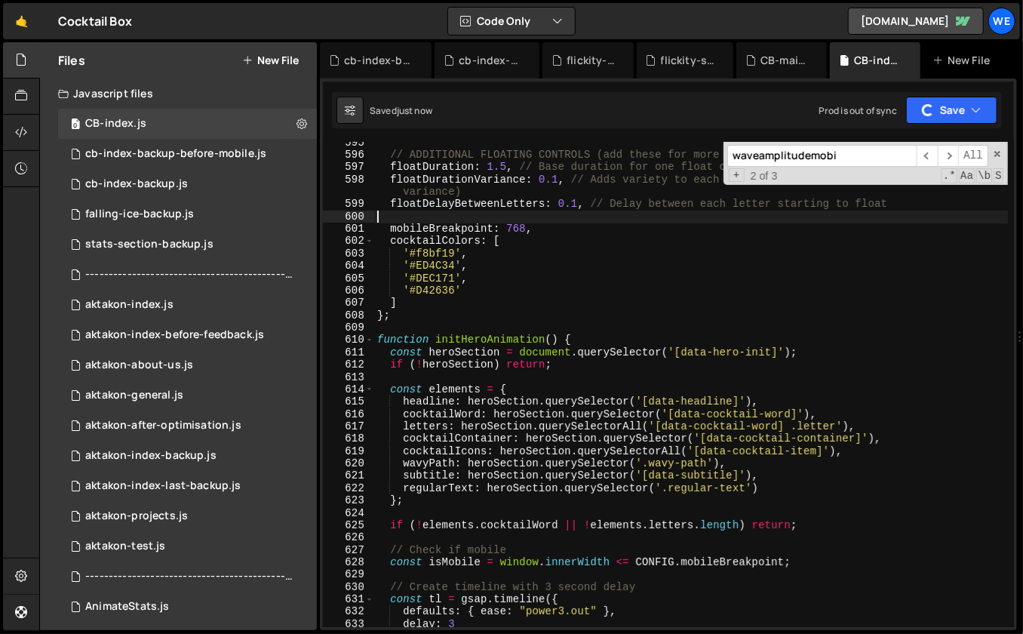
scroll to position [7029, 0]
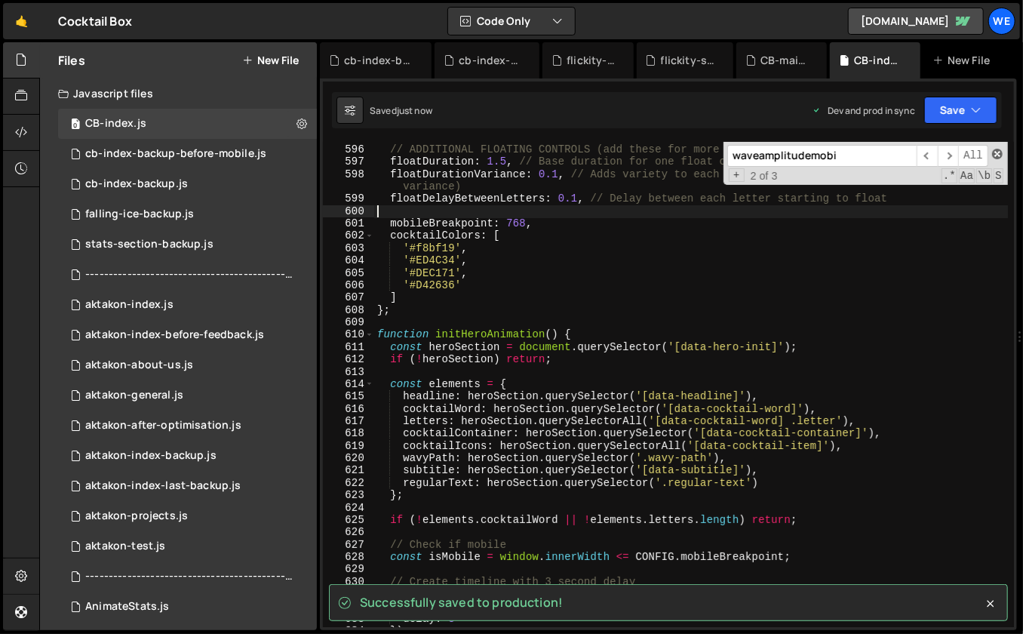
click at [999, 153] on span at bounding box center [997, 154] width 11 height 11
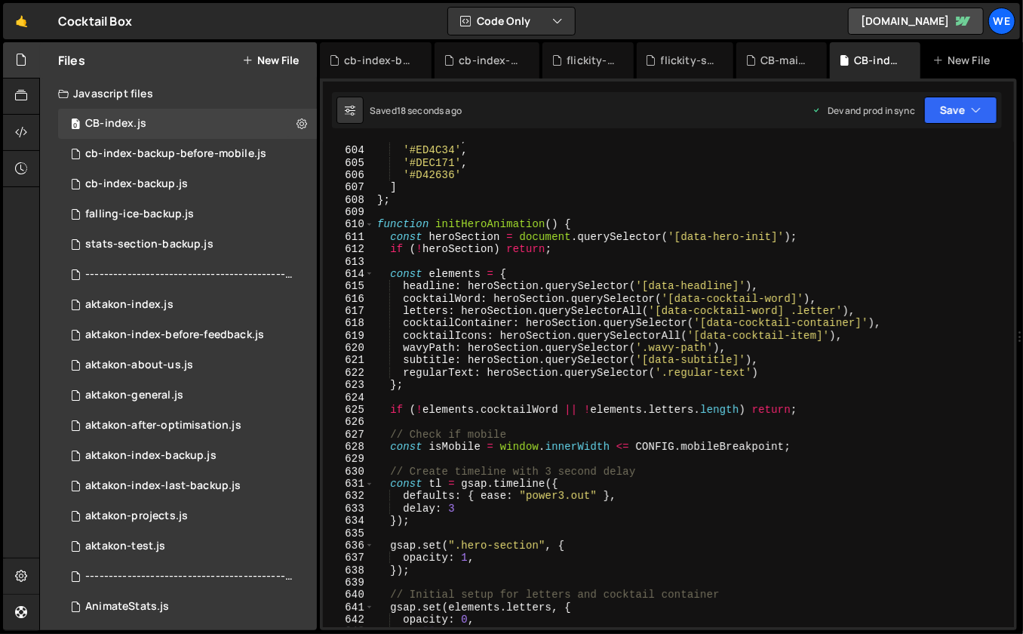
scroll to position [7137, 0]
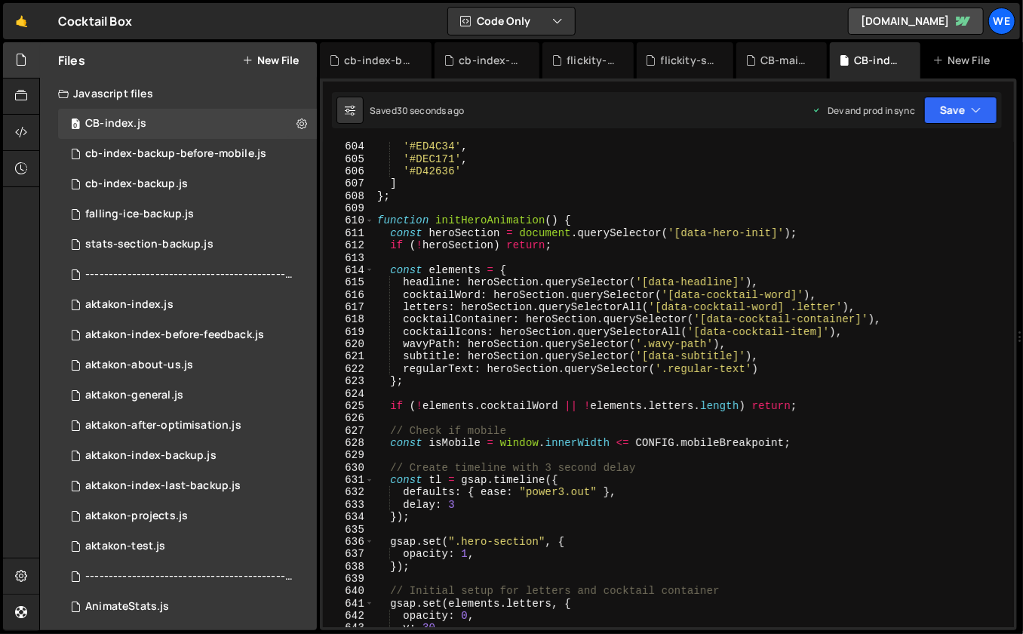
click at [573, 353] on div "'#ED4C34' , '#DEC171' , '#D42636' ] } ; function initHeroAnimation ( ) { const …" at bounding box center [691, 395] width 634 height 511
type textarea "subtitle: heroSection.querySelector('[data-subtitle]'),"
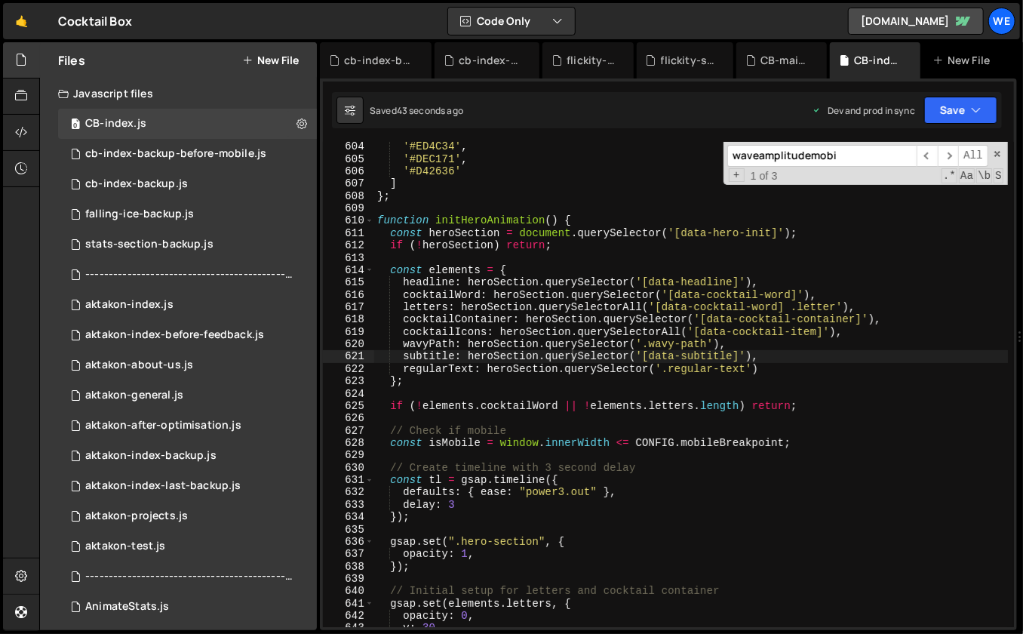
paste input "floatAmplitude"
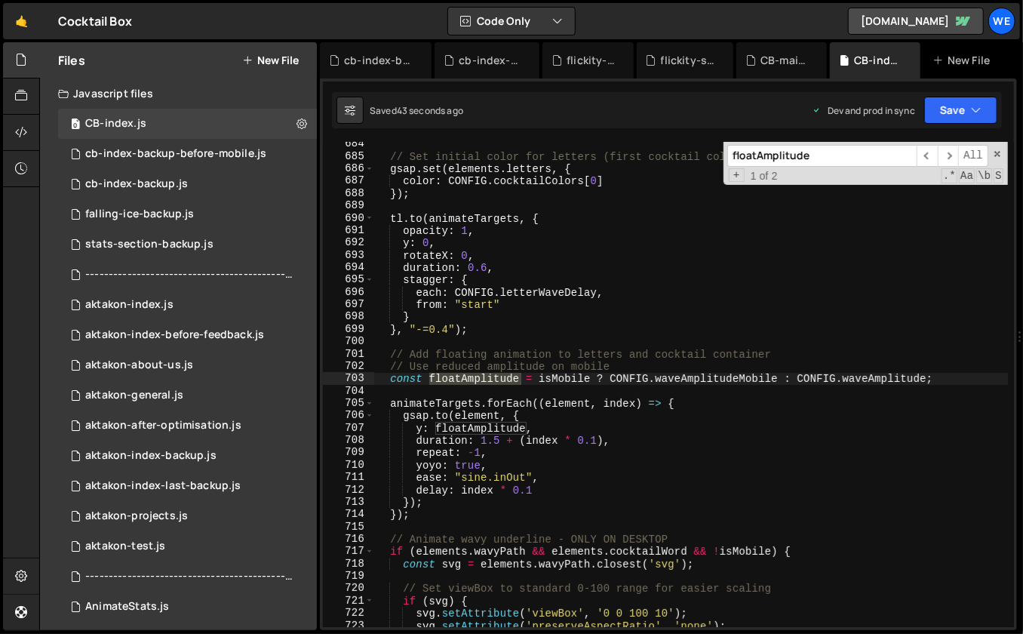
scroll to position [8074, 0]
type input "floatAmplitude"
click at [939, 376] on div "// Set initial color for letters (first cocktail color) gsap . set ( elements .…" at bounding box center [691, 393] width 634 height 511
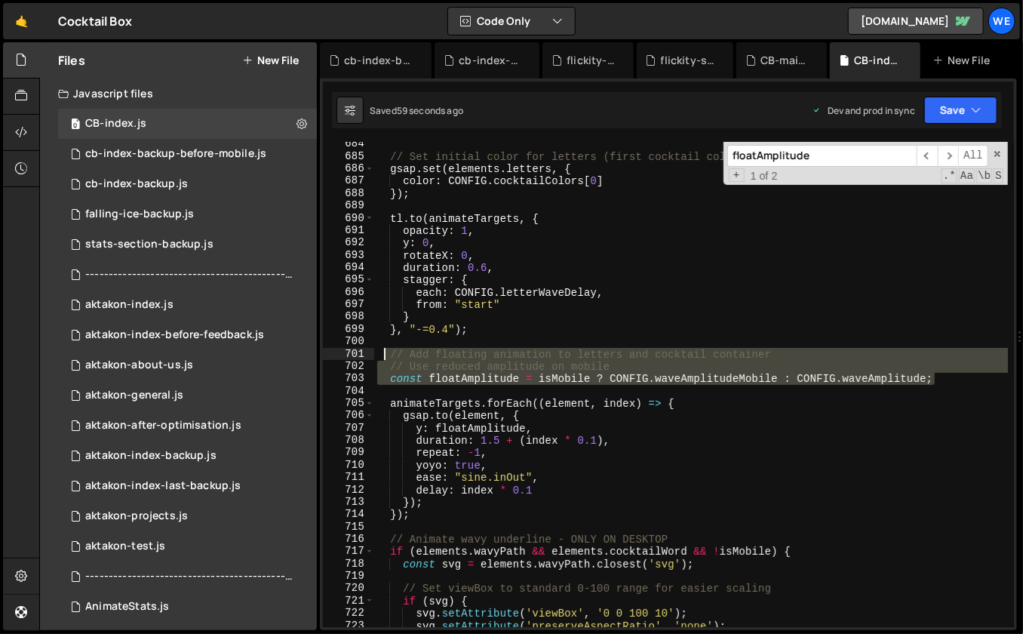
drag, startPoint x: 943, startPoint y: 376, endPoint x: 384, endPoint y: 351, distance: 559.4
click at [384, 351] on div "// Set initial color for letters (first cocktail color) gsap . set ( elements .…" at bounding box center [691, 393] width 634 height 511
paste textarea "const floatAmplitude = isMobile ? CONFIG.waveAmplitudeMobile : CONFIG.waveAmpli…"
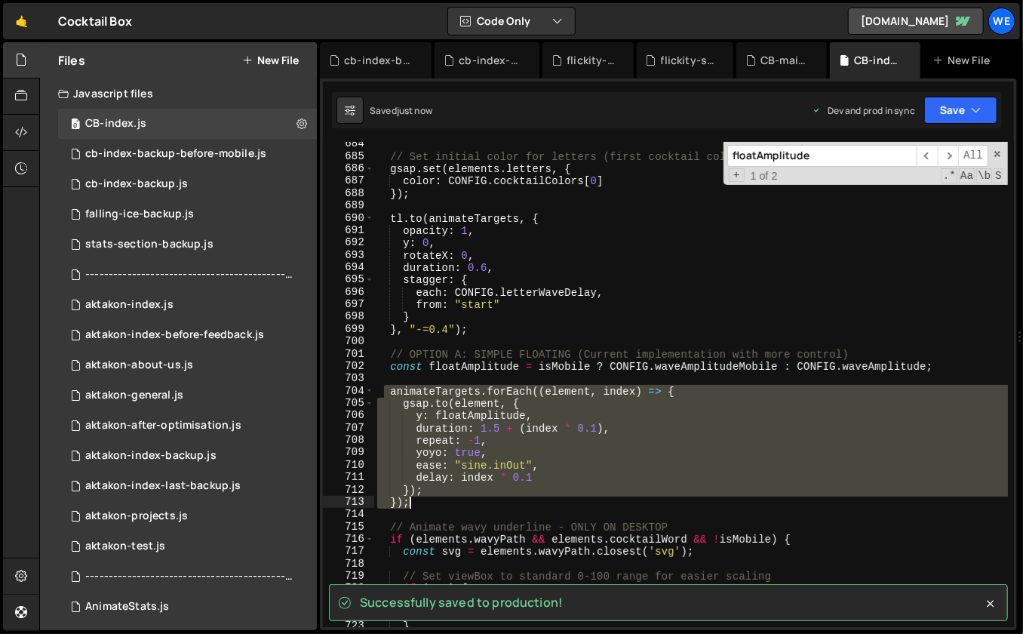
drag, startPoint x: 385, startPoint y: 388, endPoint x: 434, endPoint y: 497, distance: 119.2
click at [434, 497] on div "// Set initial color for letters (first cocktail color) gsap . set ( elements .…" at bounding box center [691, 393] width 634 height 511
type textarea "}); });"
paste textarea
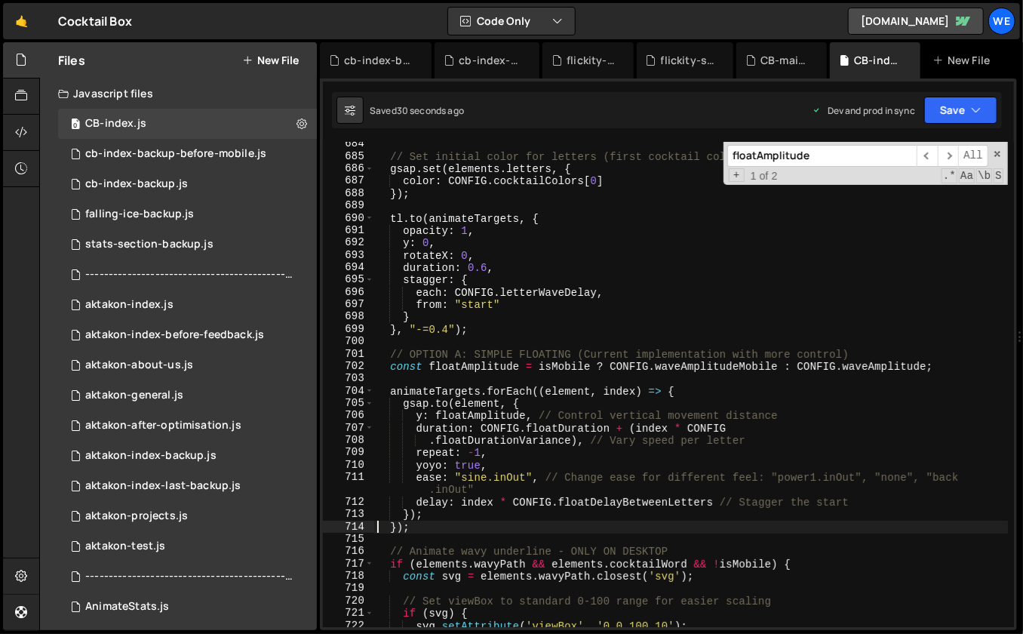
click at [591, 494] on div "// Set initial color for letters (first cocktail color) gsap . set ( elements .…" at bounding box center [691, 393] width 634 height 511
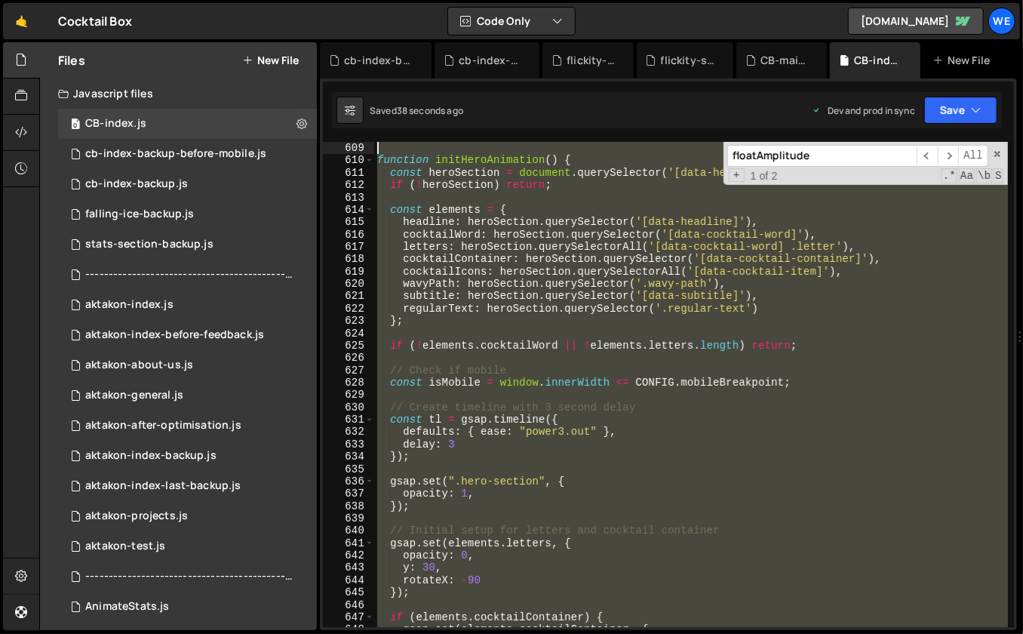
scroll to position [7144, 0]
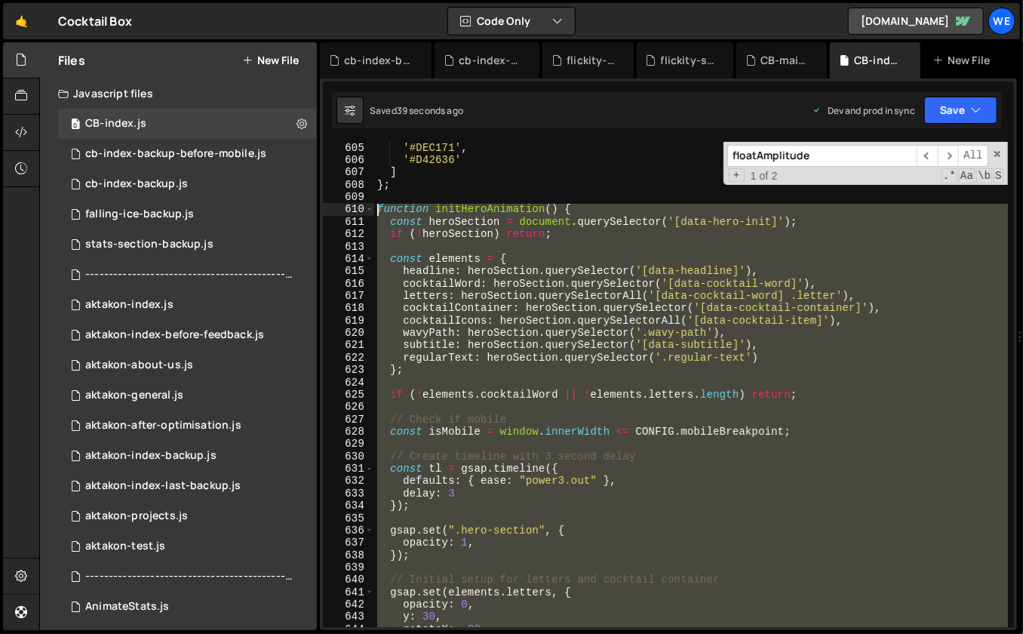
drag, startPoint x: 420, startPoint y: 358, endPoint x: 379, endPoint y: 207, distance: 157.0
click at [379, 207] on div "'#DEC171' , '#D42636' ] } ; function initHeroAnimation ( ) { const heroSection …" at bounding box center [691, 397] width 634 height 511
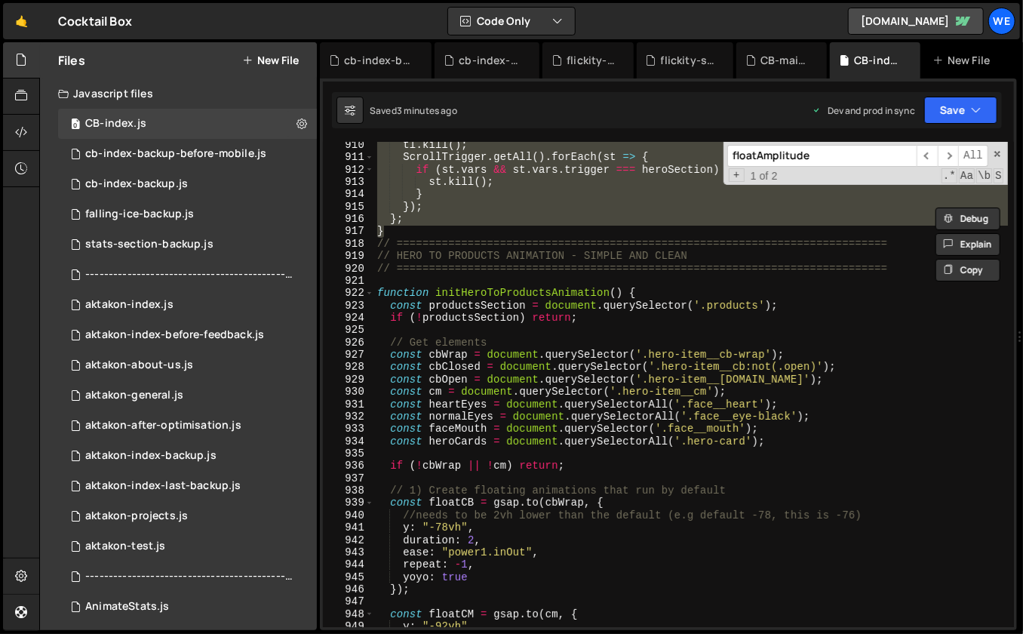
scroll to position [10693, 0]
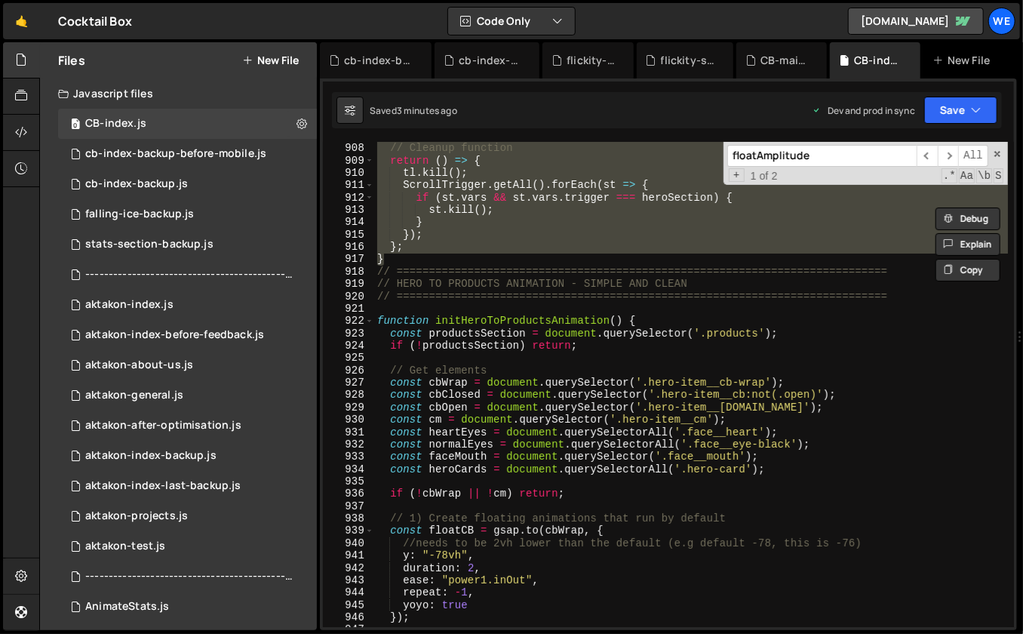
paste textarea "}"
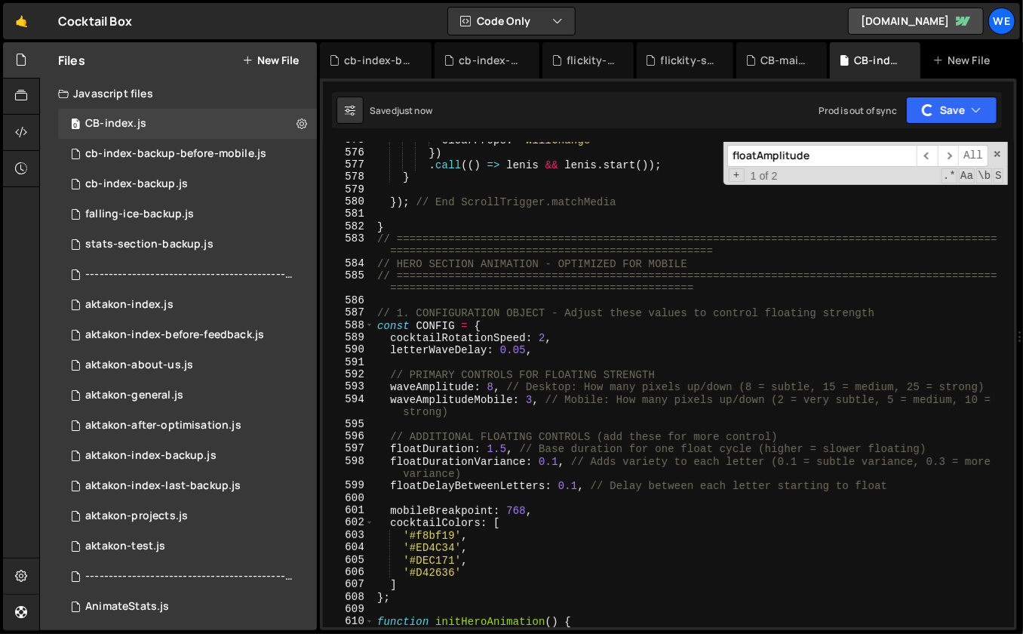
scroll to position [6812, 0]
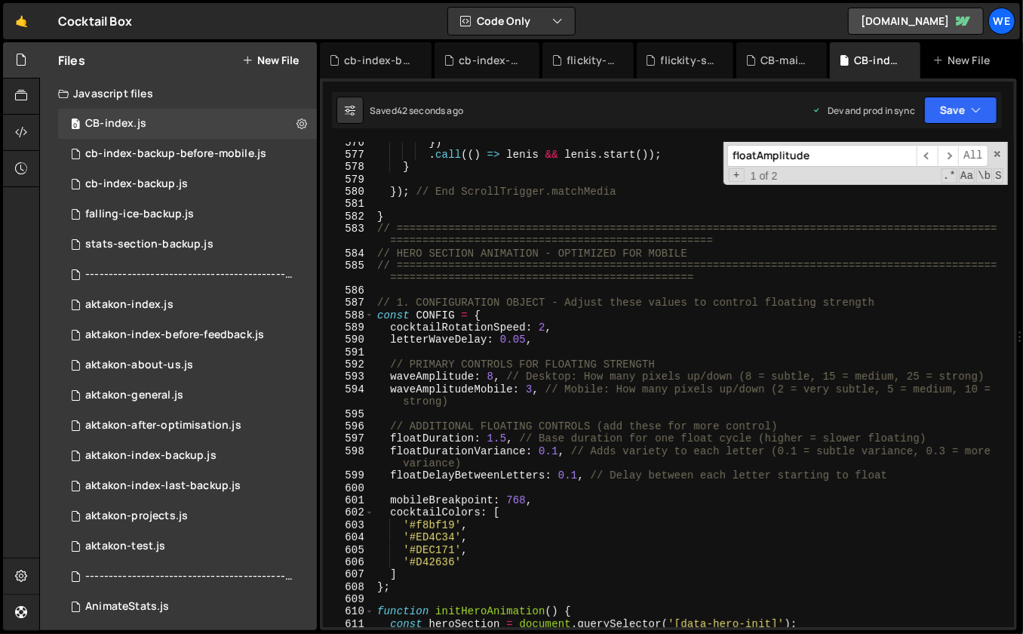
click at [612, 296] on div "}) . call (( ) => [PERSON_NAME] && [PERSON_NAME] . start ( )) ; } }) ; // End S…" at bounding box center [691, 392] width 634 height 511
click at [517, 361] on div "}) . call (( ) => [PERSON_NAME] && [PERSON_NAME] . start ( )) ; } }) ; // End S…" at bounding box center [691, 392] width 634 height 511
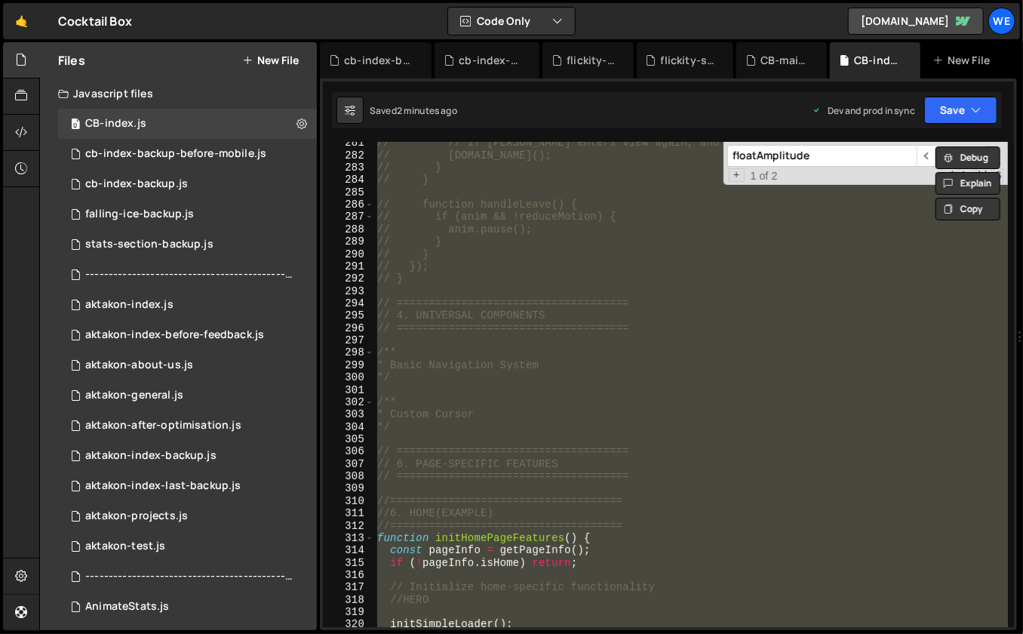
scroll to position [3054, 0]
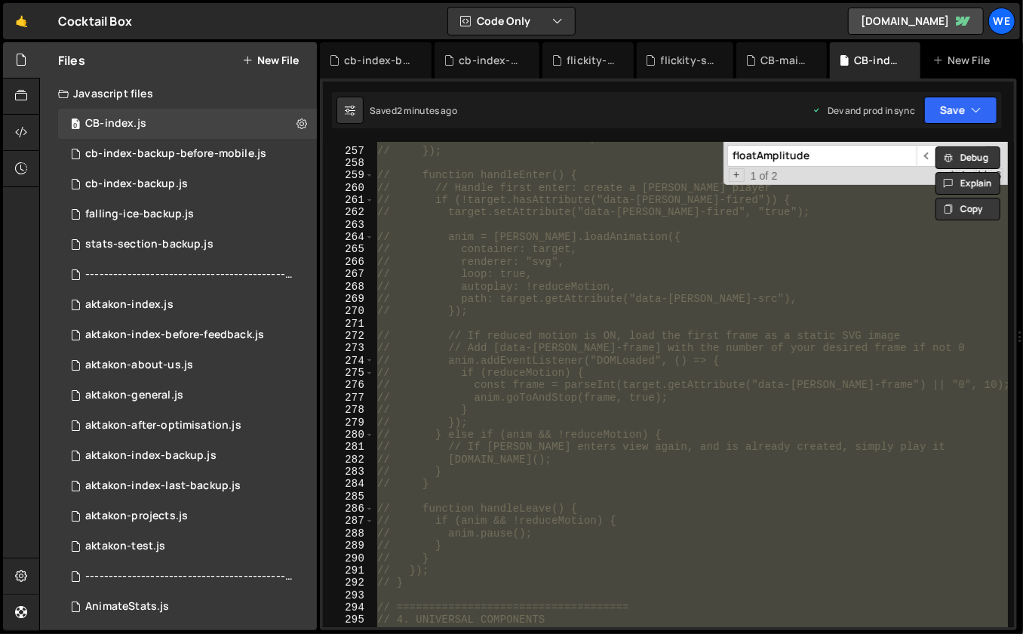
click at [784, 272] on div "// onLeaveBack: handleLeave, // }); // function handleEnter() { // // Handle fi…" at bounding box center [691, 387] width 634 height 511
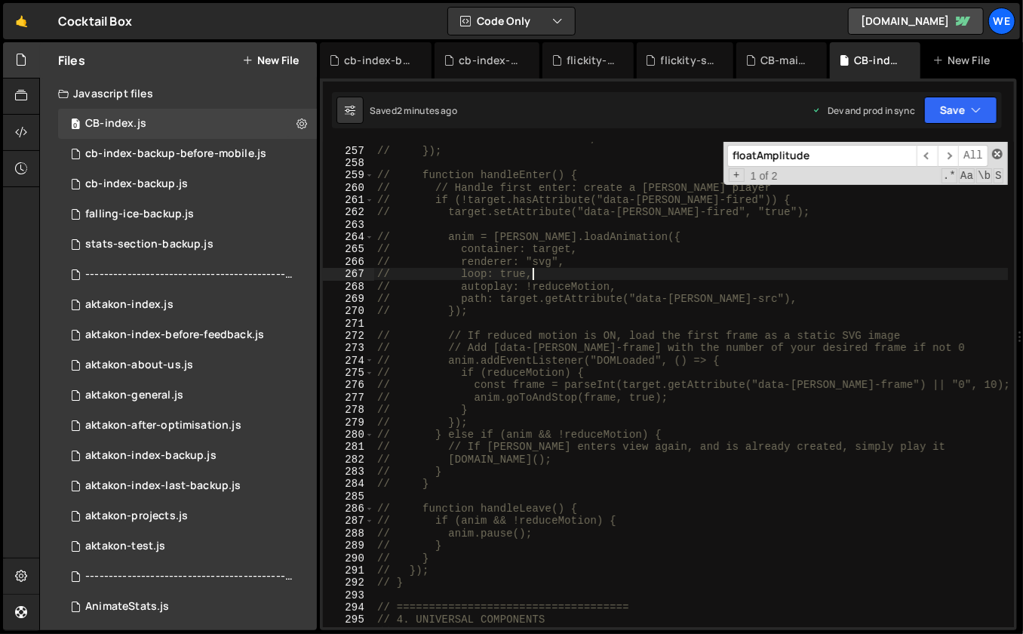
click at [998, 154] on span at bounding box center [997, 154] width 11 height 11
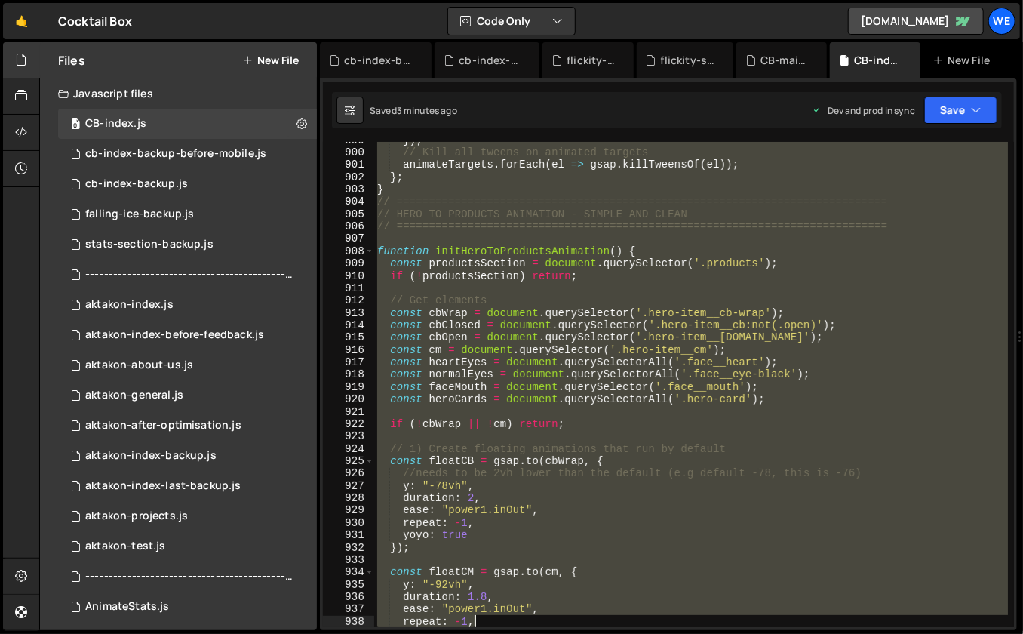
scroll to position [10672, 0]
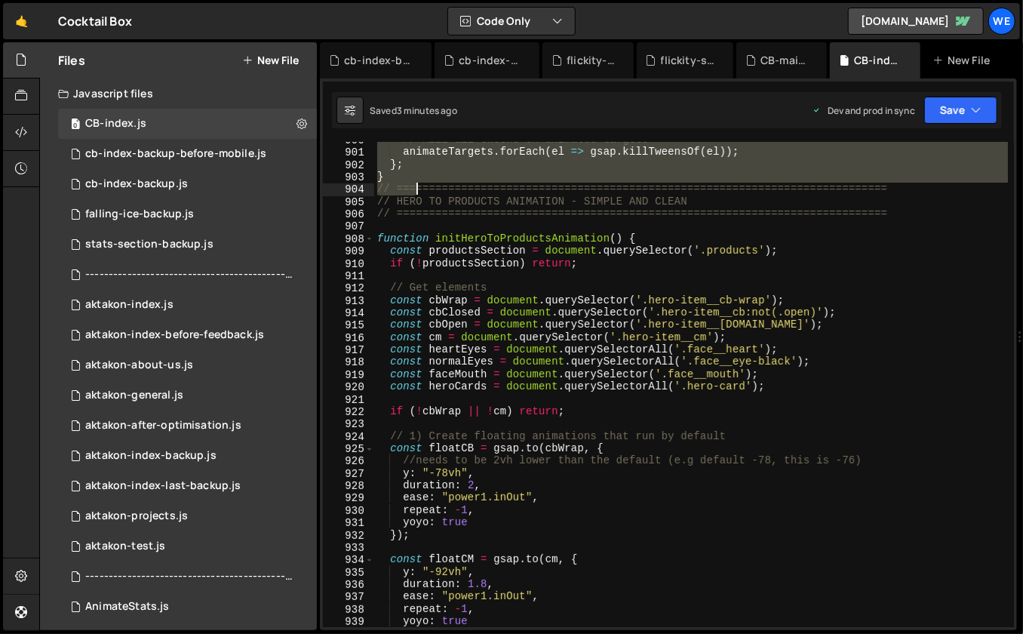
drag, startPoint x: 377, startPoint y: 462, endPoint x: 413, endPoint y: 181, distance: 282.8
click at [413, 181] on div "// Kill all tweens on animated targets animateTargets . forEach ( el => gsap . …" at bounding box center [691, 388] width 634 height 511
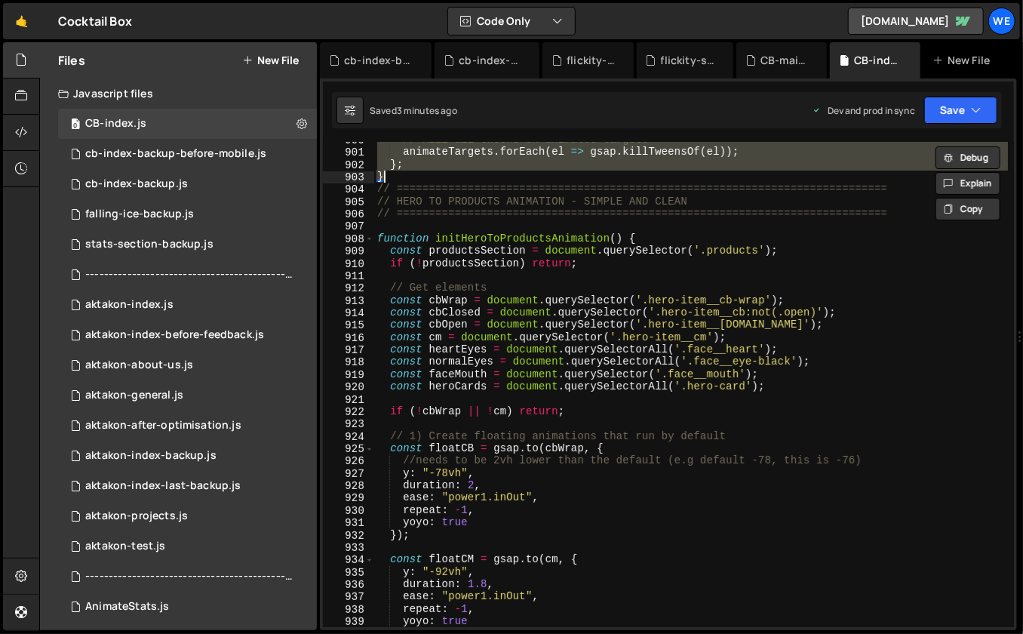
paste textarea
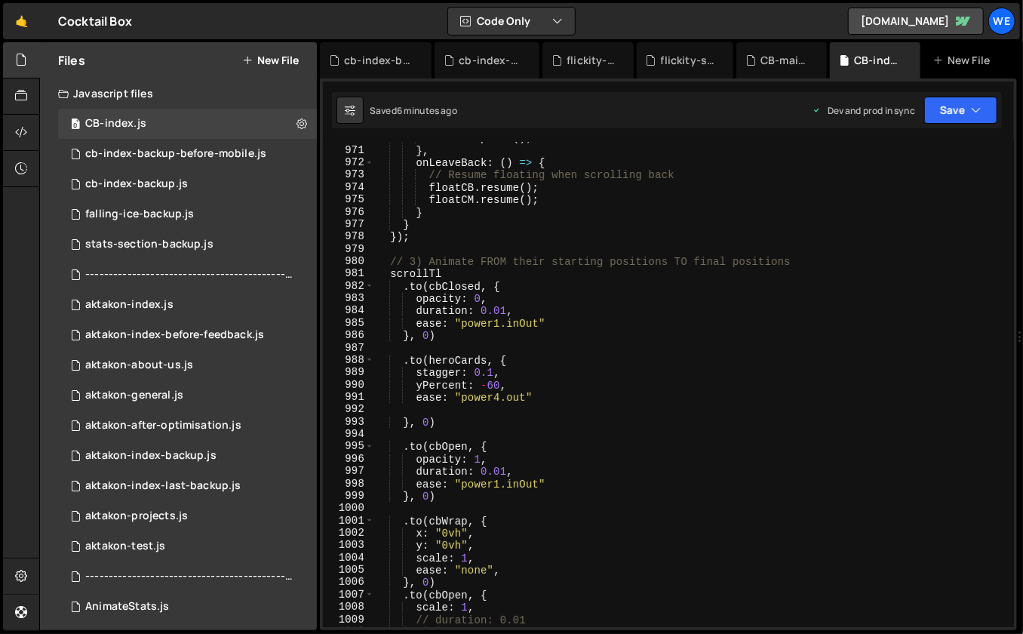
scroll to position [11399, 0]
click at [592, 321] on div "floatCM . pause ( ) ; } , onLeaveBack : ( ) => { // Resume floating when scroll…" at bounding box center [691, 387] width 634 height 511
type textarea "ease: "power1.inOut""
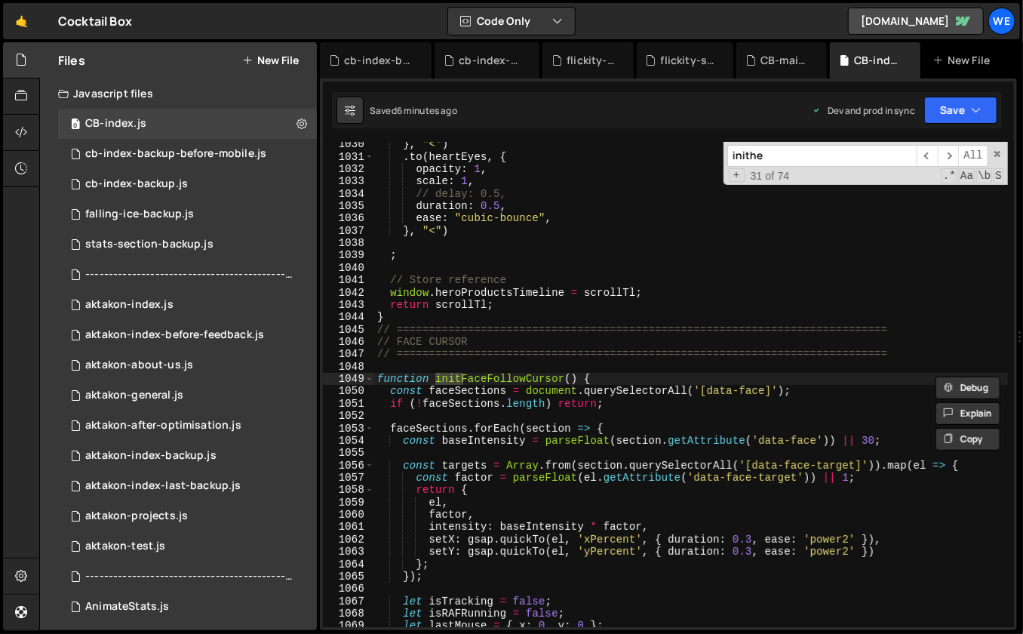
scroll to position [3547, 0]
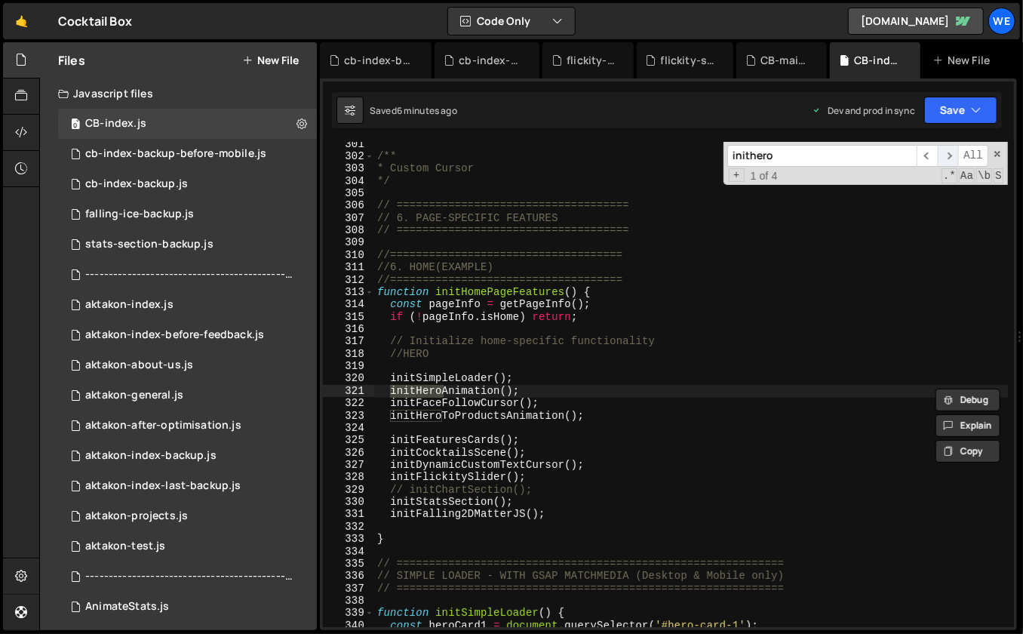
type input "inithero"
click at [956, 152] on span "​" at bounding box center [948, 156] width 21 height 22
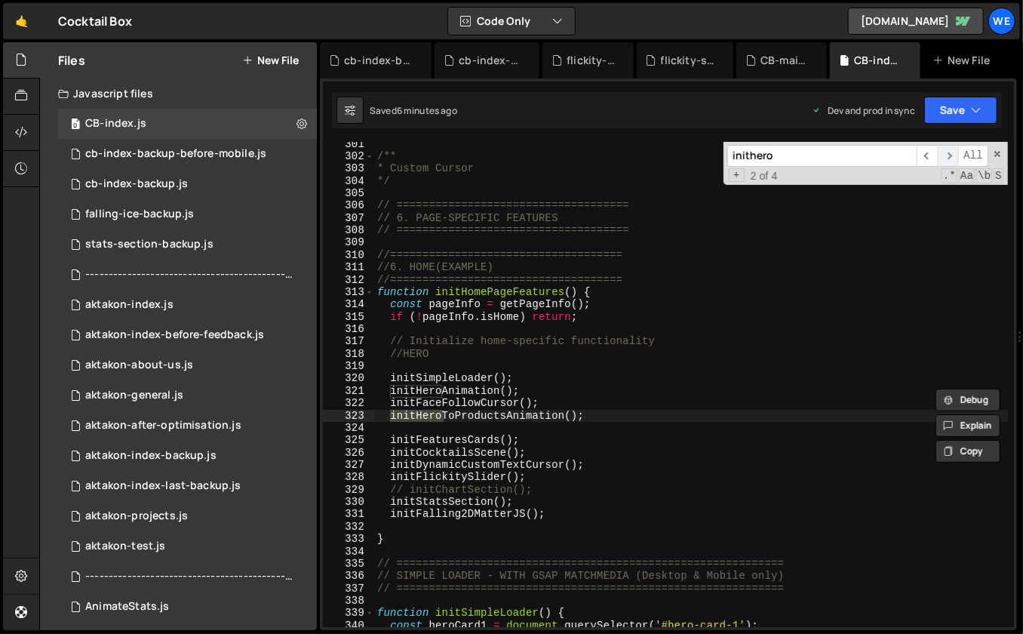
click at [956, 152] on span "​" at bounding box center [948, 156] width 21 height 22
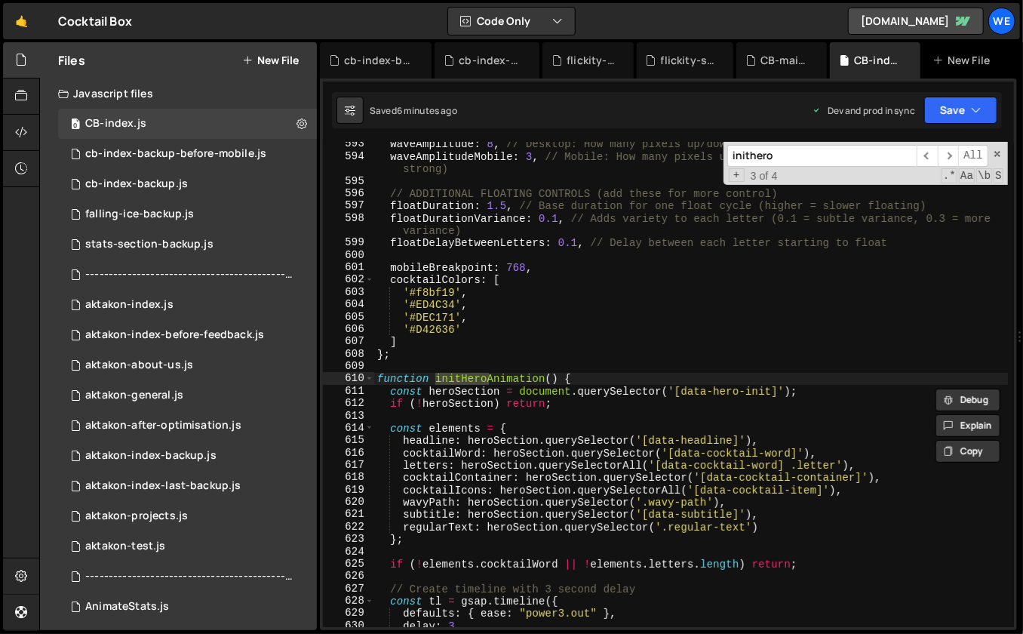
click at [550, 342] on div "waveAmplitude : 8 , // Desktop: How many pixels up/down (8 = subtle, 15 = mediu…" at bounding box center [691, 393] width 634 height 511
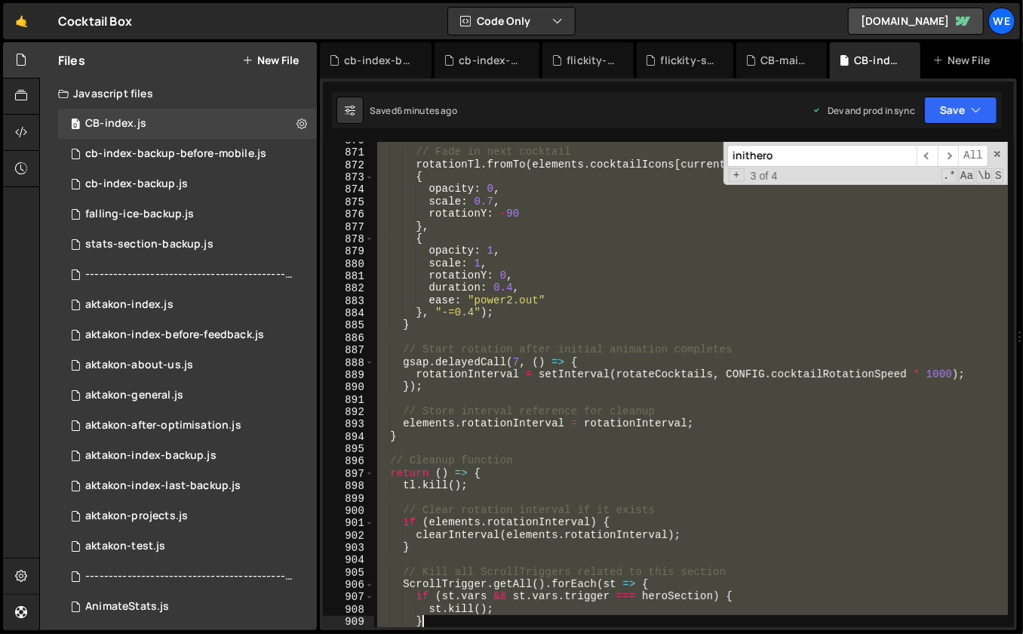
scroll to position [10441, 0]
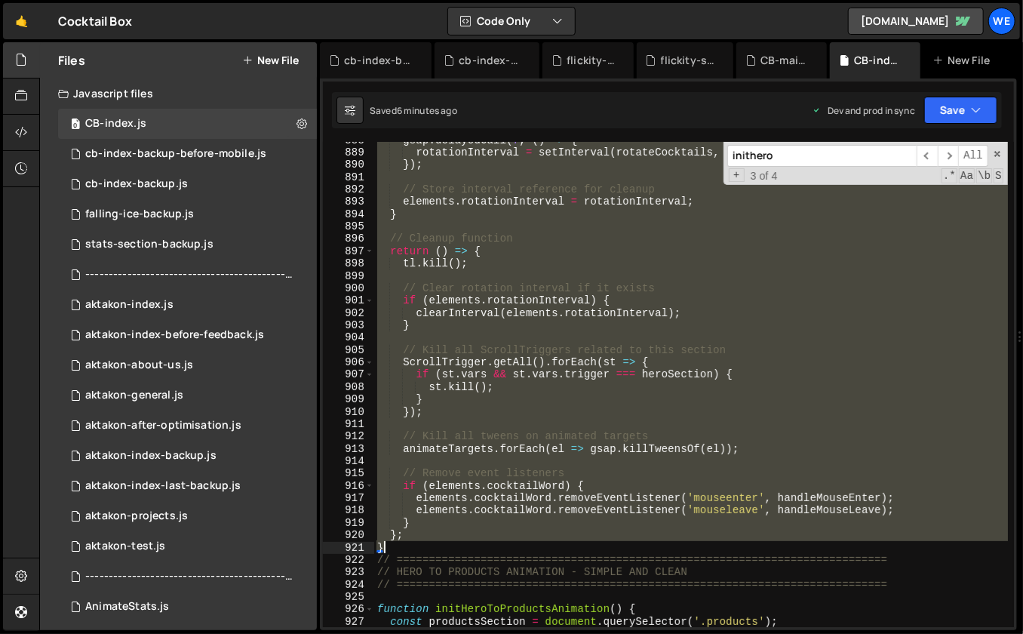
drag, startPoint x: 378, startPoint y: 378, endPoint x: 520, endPoint y: 545, distance: 219.4
click at [520, 545] on div "gsap . delayedCall ( 7 , ( ) => { rotationInterval = setInterval ( rotateCockta…" at bounding box center [691, 388] width 634 height 511
paste textarea
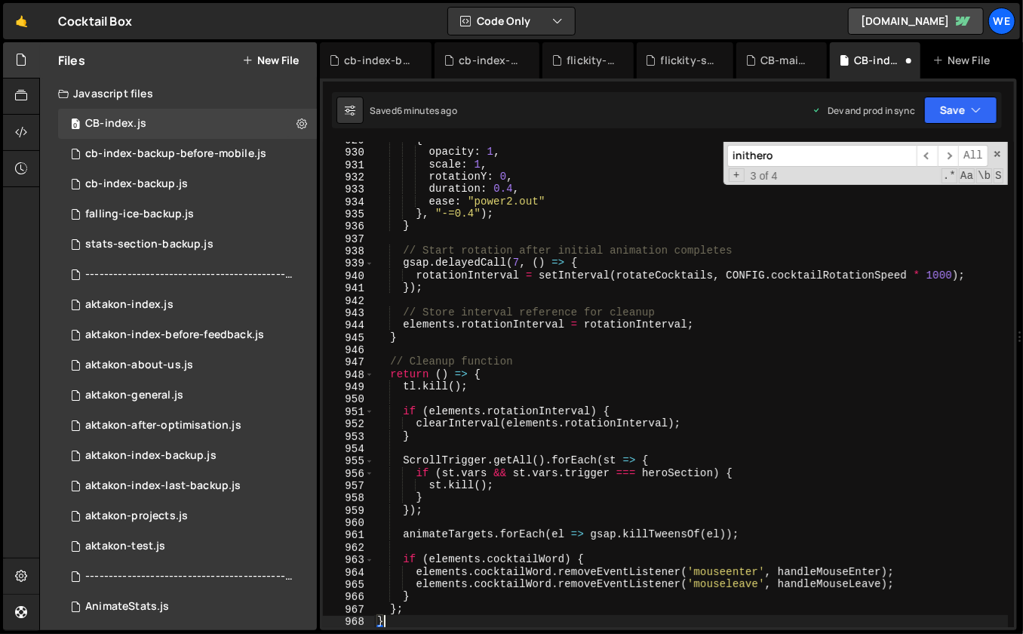
type textarea "elements.cocktailWord.removeEventListener('mouseleave', handleMouseLeave);"
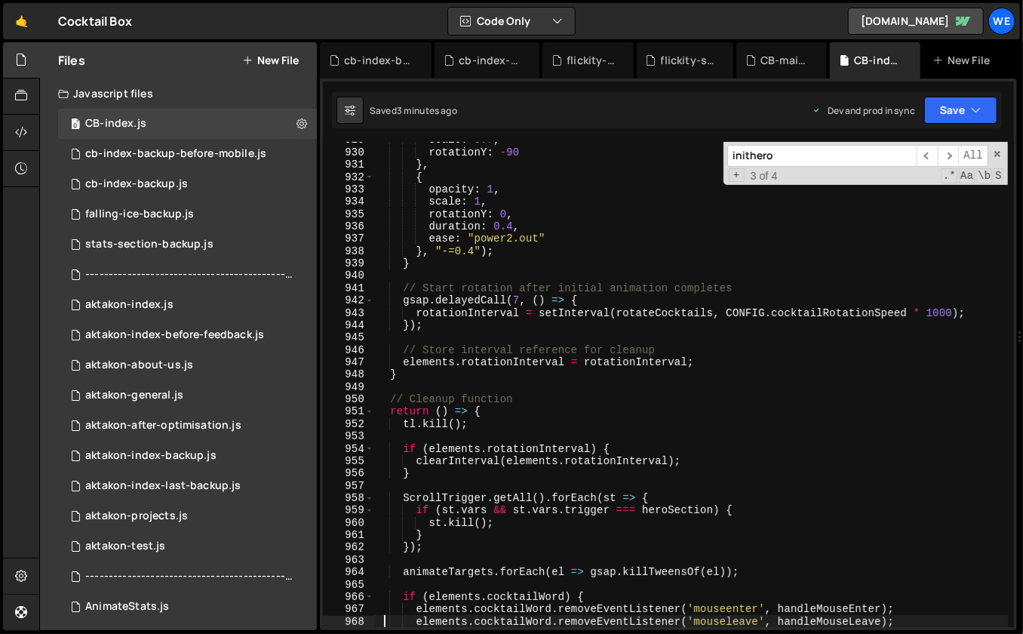
click at [484, 391] on div "scale : 0.7 , rotationY : - 90 } , { opacity : 1 , scale : 1 , rotationY : 0 , …" at bounding box center [691, 388] width 634 height 511
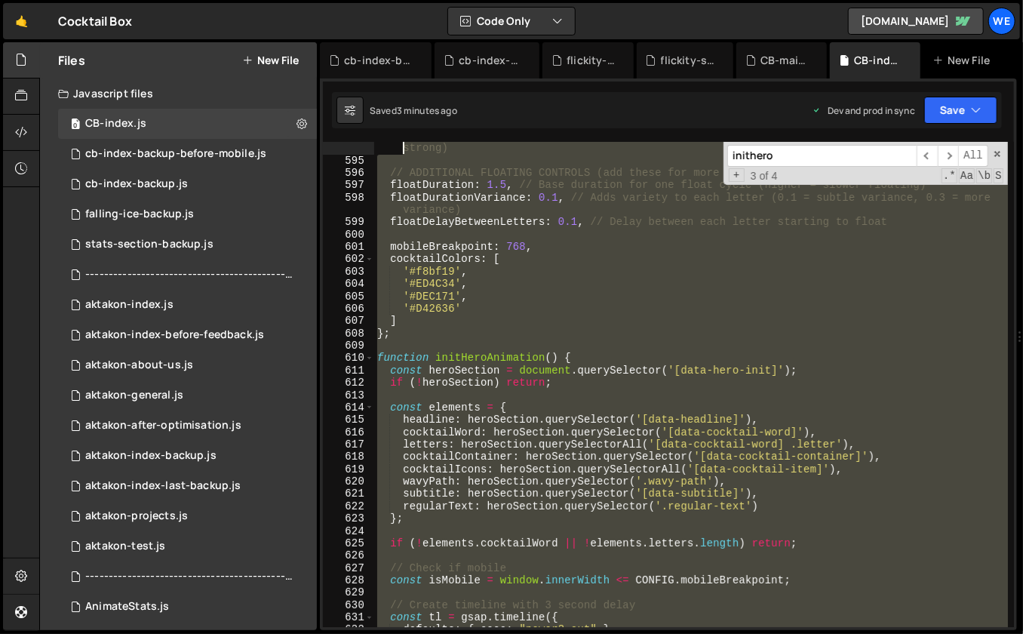
scroll to position [6822, 0]
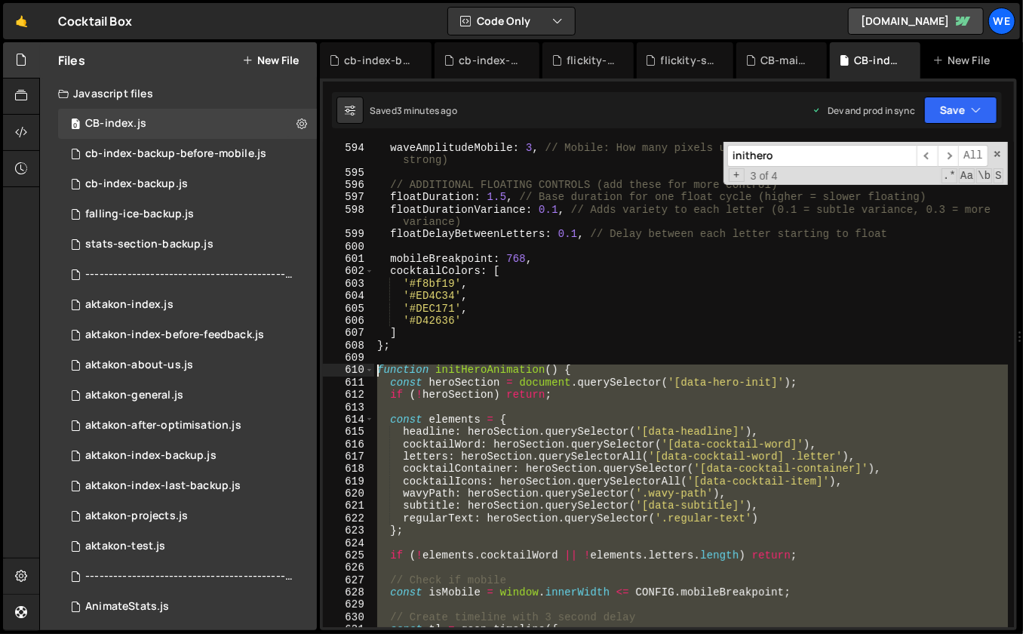
drag, startPoint x: 402, startPoint y: 314, endPoint x: 378, endPoint y: 365, distance: 56.7
click at [378, 365] on div "waveAmplitudeMobile : 3 , // Mobile: How many pixels up/down (2 = very subtle, …" at bounding box center [691, 403] width 634 height 523
paste textarea "}"
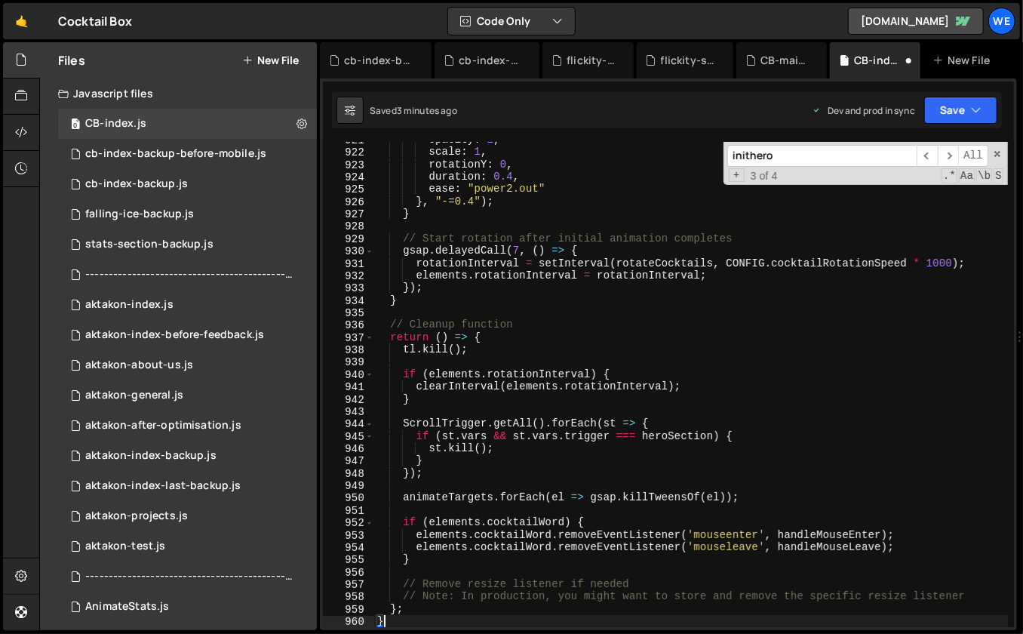
scroll to position [10625, 0]
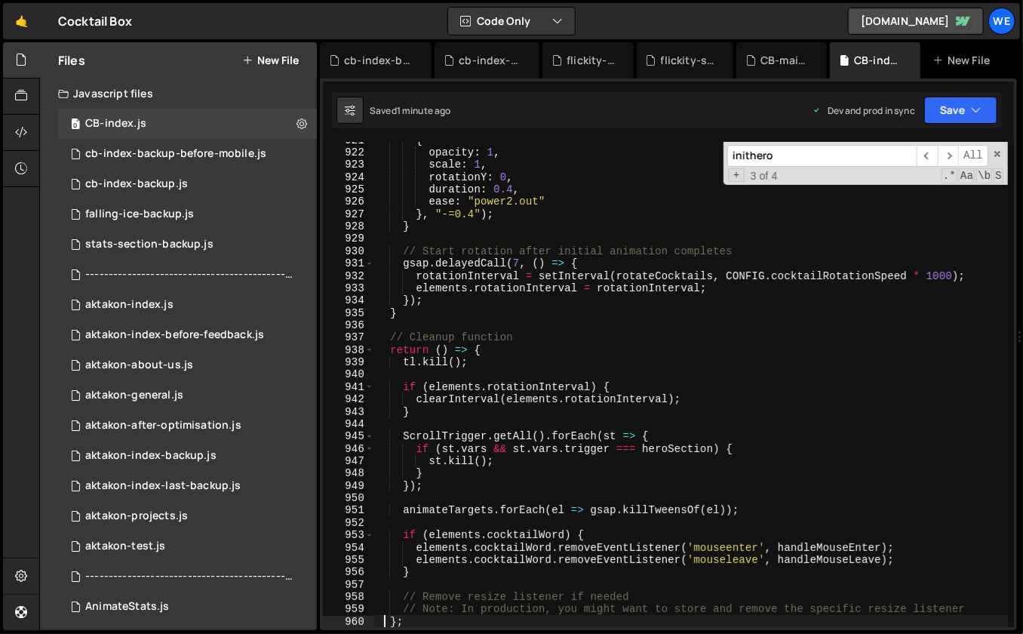
click at [652, 342] on div "{ opacity : 1 , scale : 1 , rotationY : 0 , duration : 0.4 , ease : "power2.out…" at bounding box center [691, 388] width 634 height 511
type textarea "// Cleanup function"
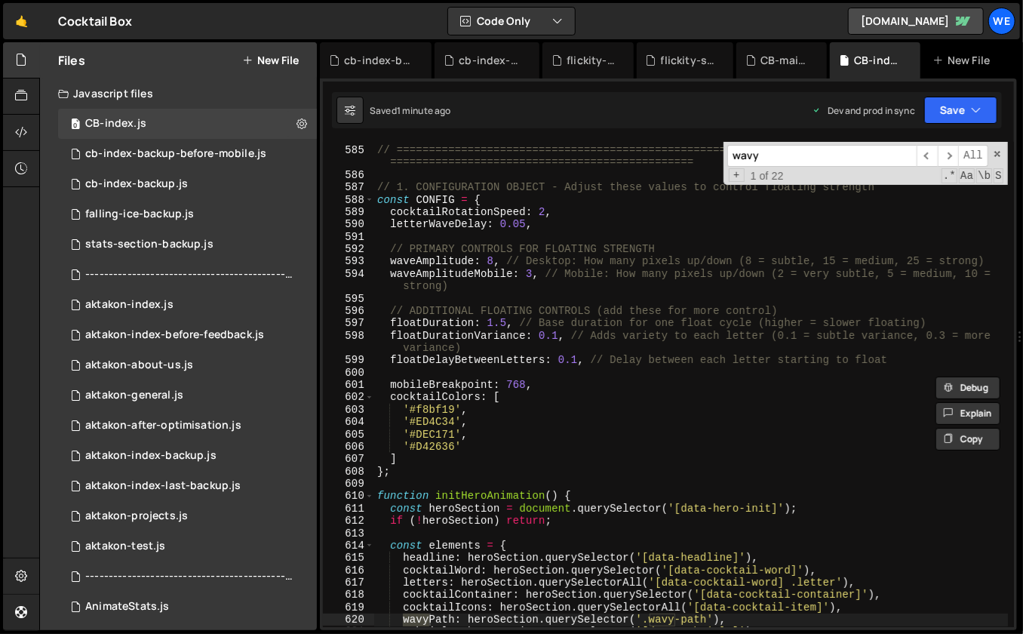
scroll to position [6737, 0]
type input "wavy"
click at [490, 262] on div "// HERO SECTION ANIMATION - OPTIMIZED FOR MOBILE // ===========================…" at bounding box center [691, 387] width 634 height 511
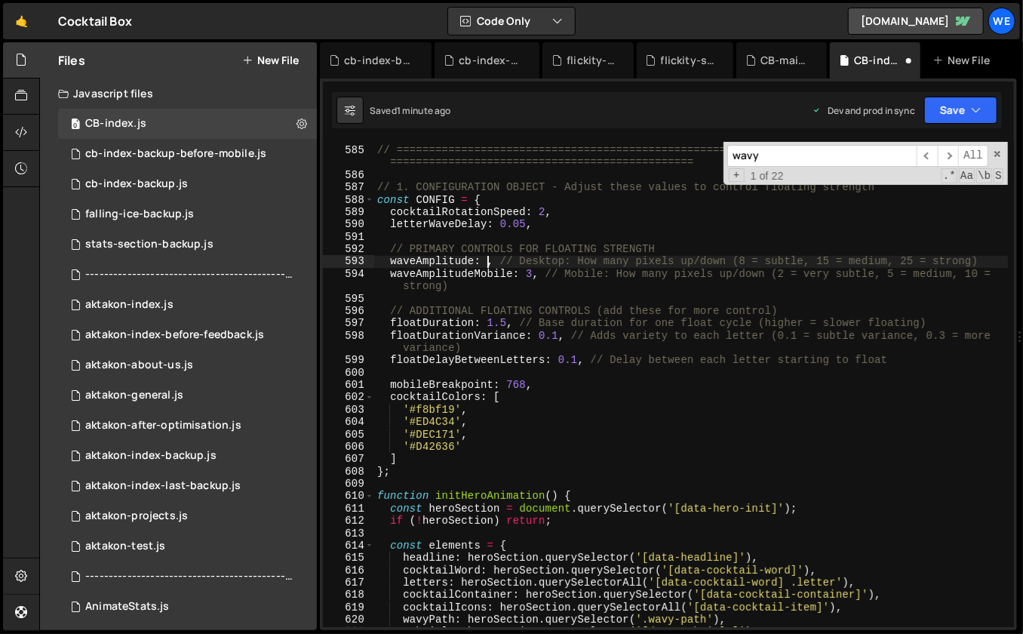
scroll to position [0, 8]
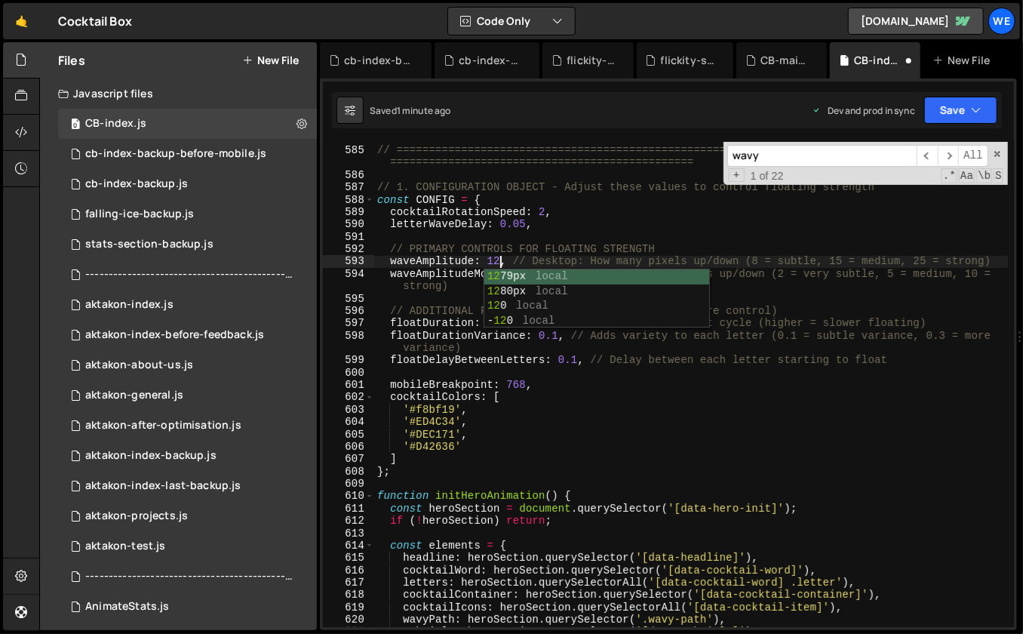
click at [539, 218] on div "// HERO SECTION ANIMATION - OPTIMIZED FOR MOBILE // ===========================…" at bounding box center [691, 387] width 634 height 511
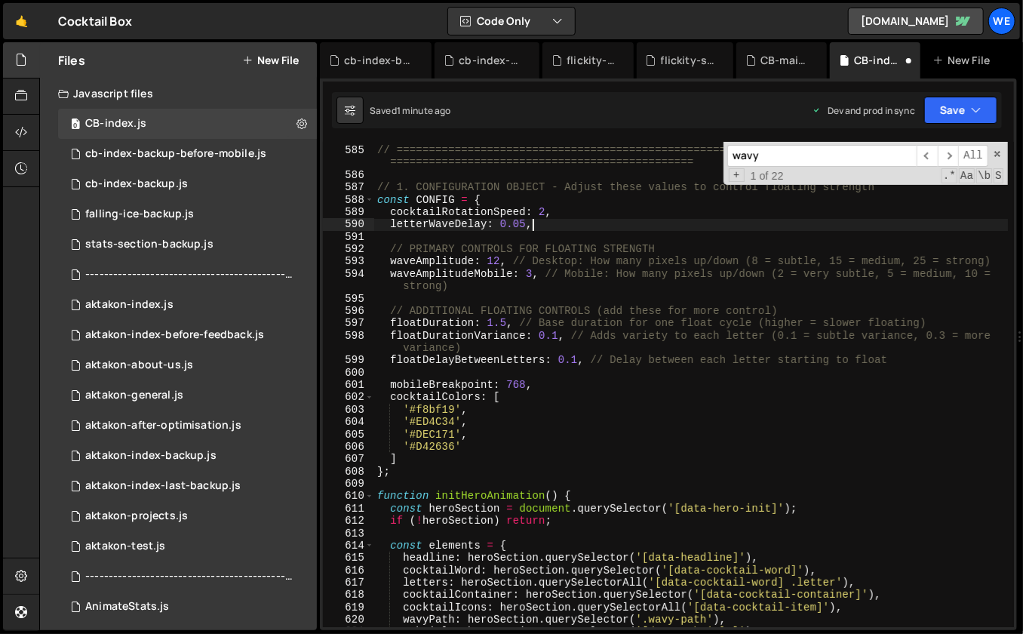
click at [532, 275] on div "// HERO SECTION ANIMATION - OPTIMIZED FOR MOBILE // ===========================…" at bounding box center [691, 387] width 634 height 511
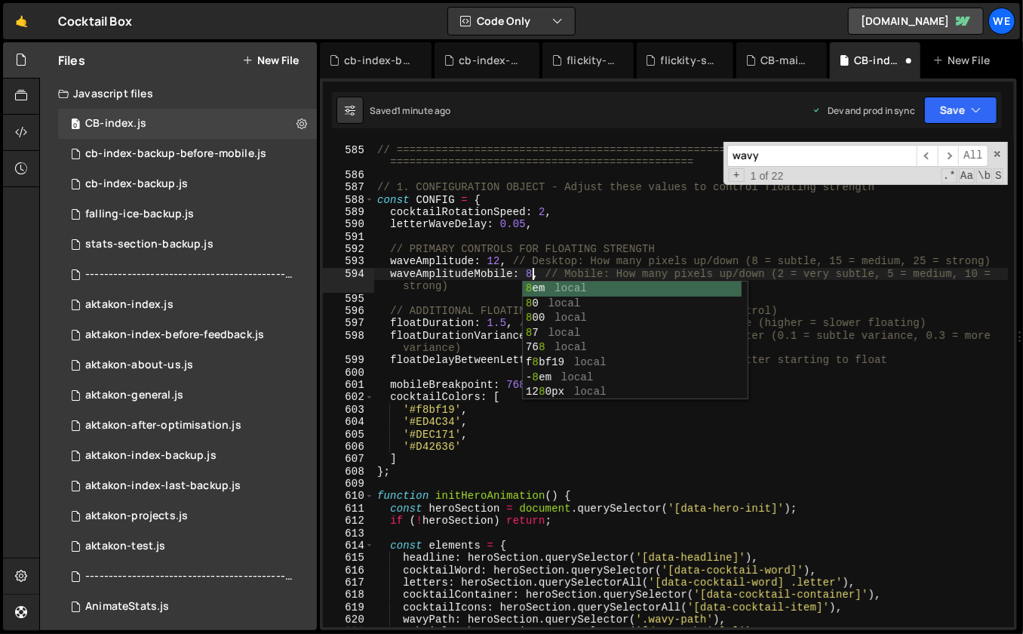
scroll to position [0, 11]
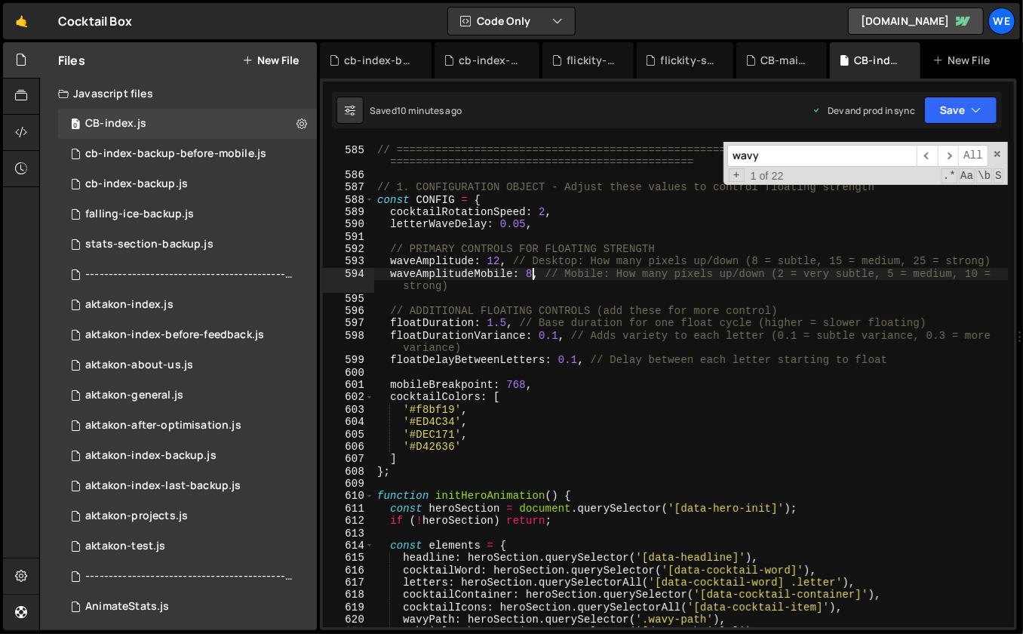
click at [604, 431] on div "// HERO SECTION ANIMATION - OPTIMIZED FOR MOBILE // ===========================…" at bounding box center [691, 387] width 634 height 511
type textarea "'#DEC171',"
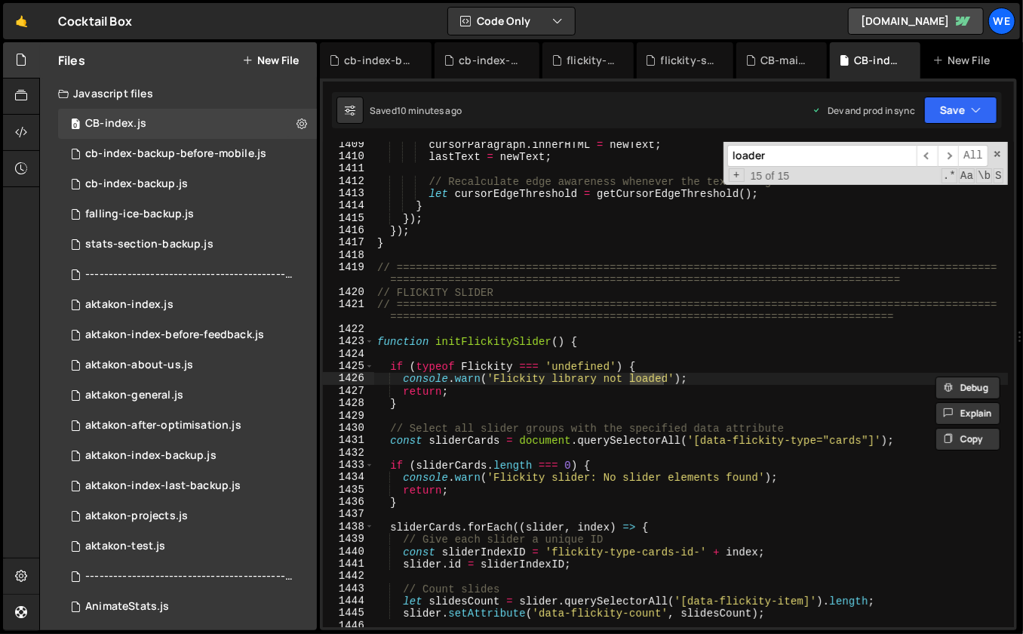
scroll to position [3470, 0]
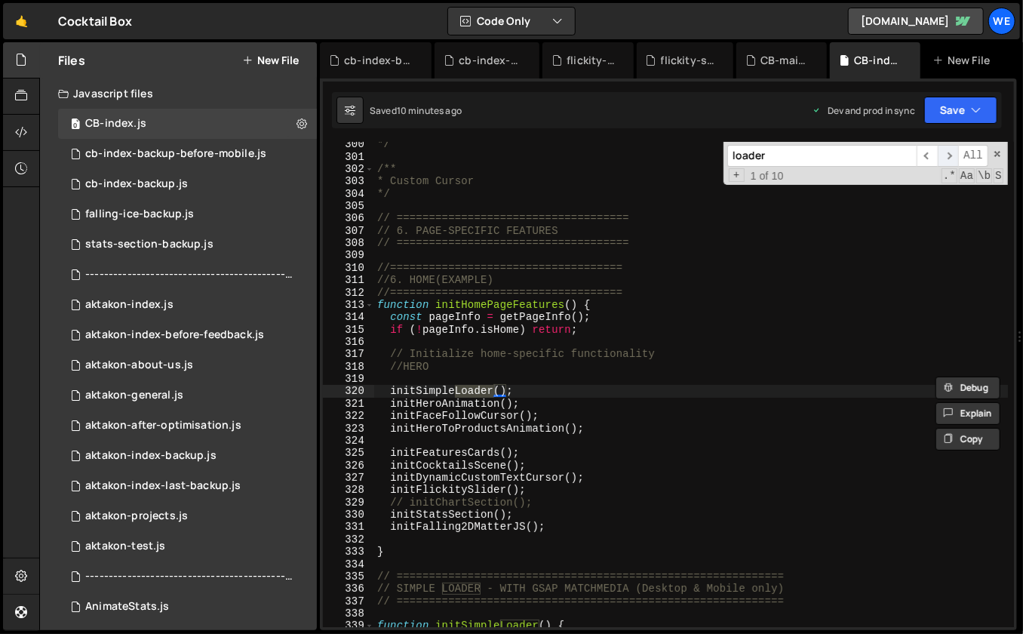
type input "loader"
click at [953, 159] on span "​" at bounding box center [948, 156] width 21 height 22
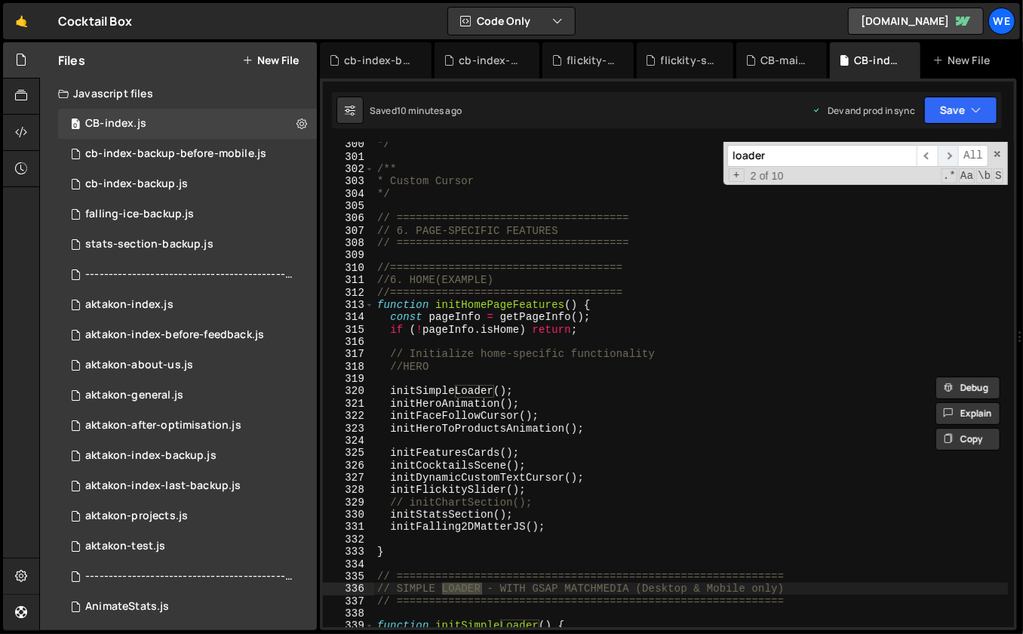
click at [953, 159] on span "​" at bounding box center [948, 156] width 21 height 22
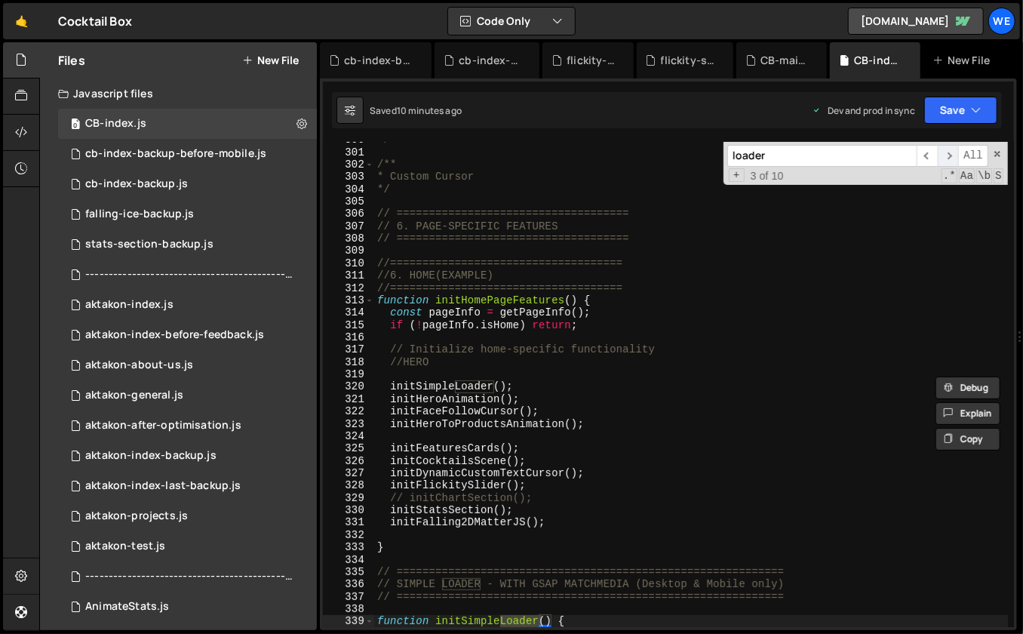
click at [953, 159] on span "​" at bounding box center [948, 156] width 21 height 22
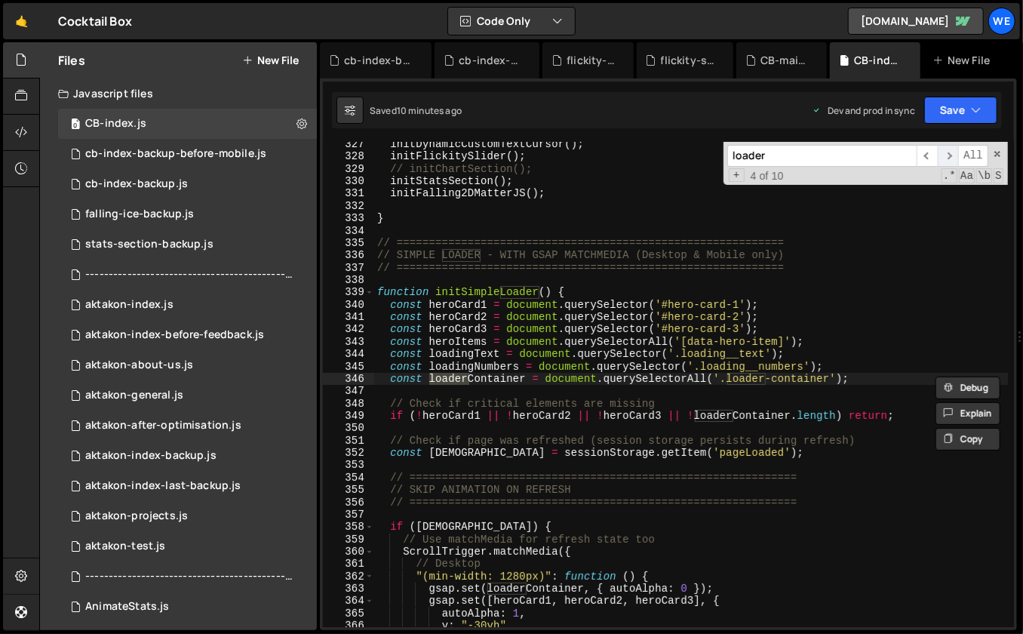
click at [953, 159] on span "​" at bounding box center [948, 156] width 21 height 22
click at [661, 384] on div "initDynamicCustomTextCursor ( ) ; initFlickitySlider ( ) ; // initChartSection(…" at bounding box center [691, 393] width 634 height 511
type textarea "const loaderContainer = document.querySelectorAll('.loader-container');"
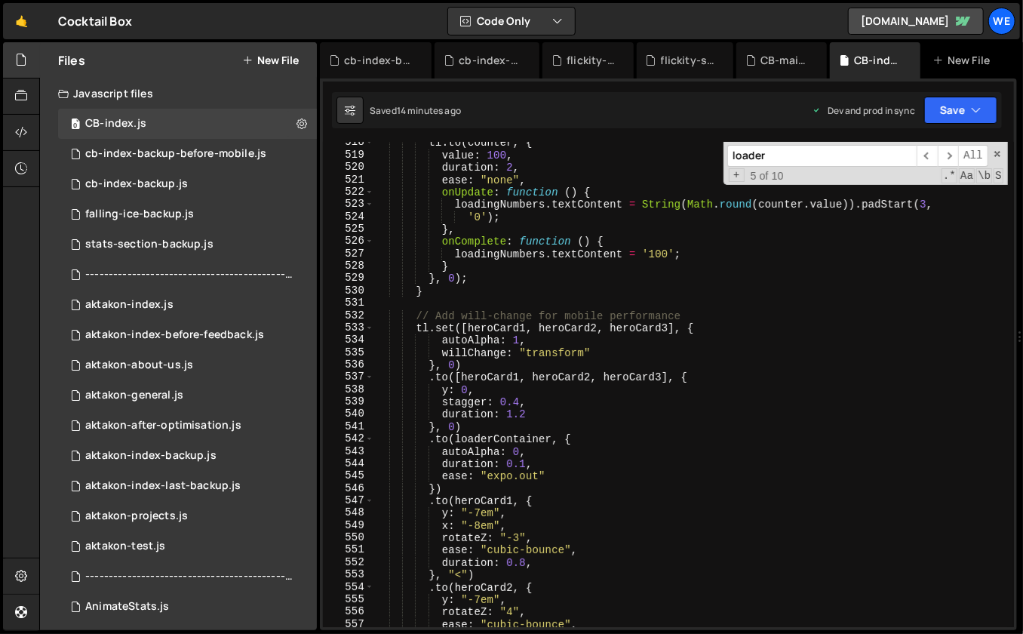
scroll to position [5969, 0]
